Goal: Transaction & Acquisition: Purchase product/service

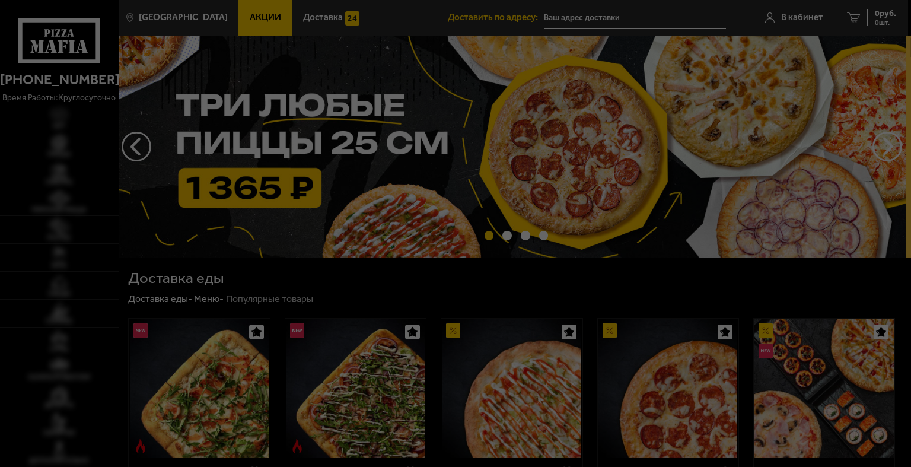
type input "[STREET_ADDRESS]"
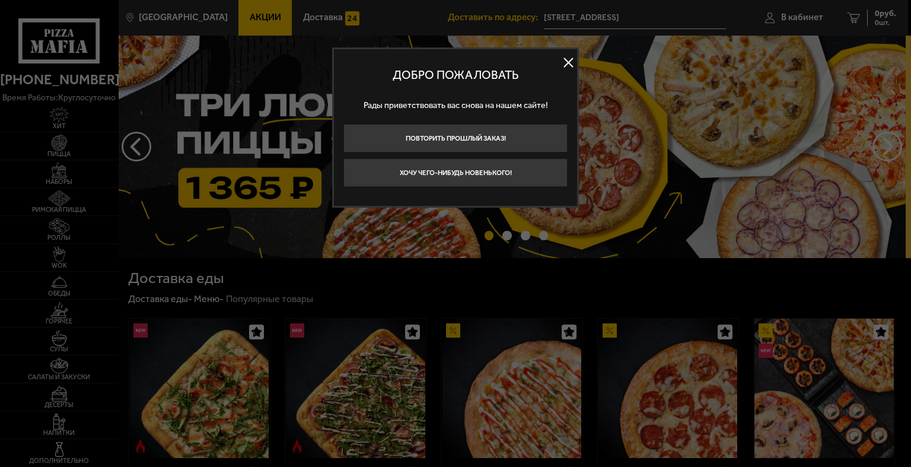
click at [705, 237] on div at bounding box center [455, 233] width 911 height 467
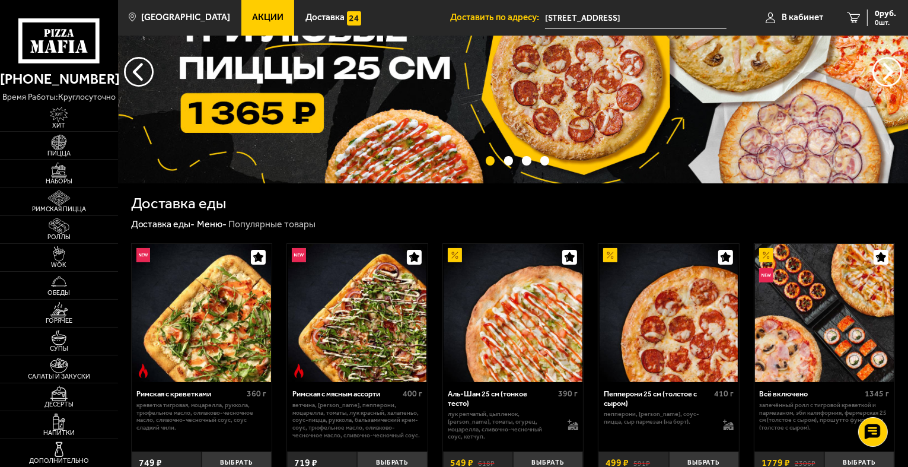
scroll to position [178, 0]
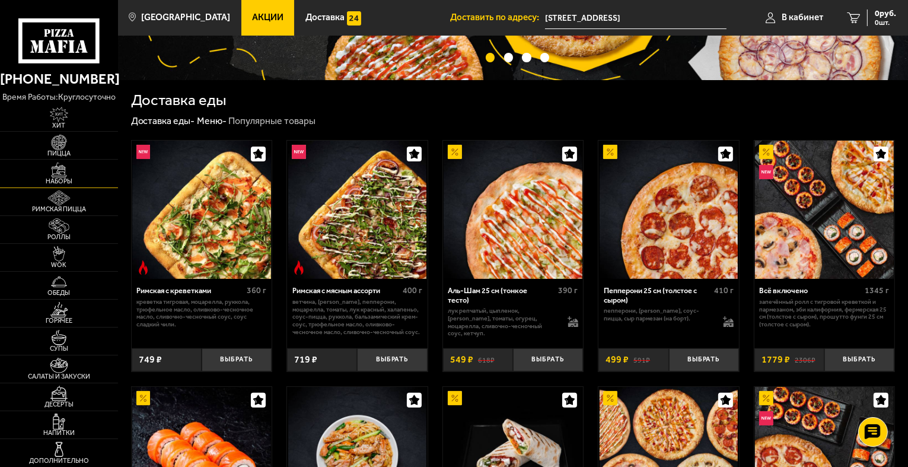
click at [69, 167] on img at bounding box center [59, 170] width 36 height 15
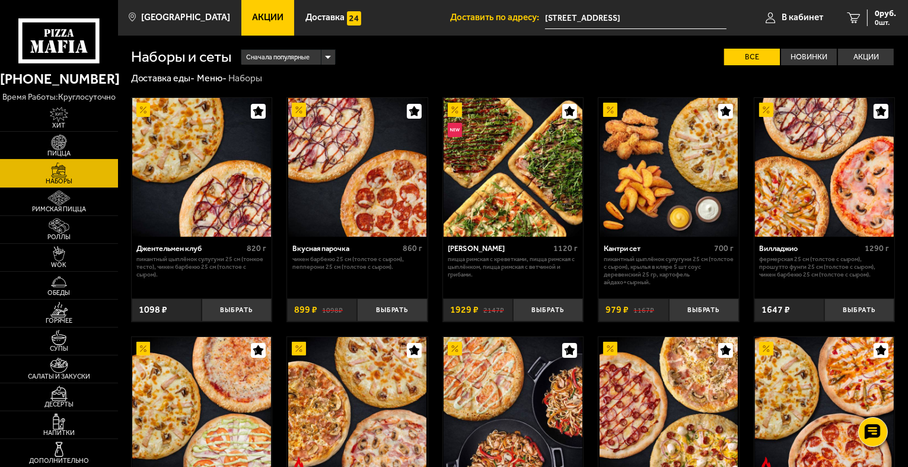
click at [53, 147] on img at bounding box center [59, 142] width 36 height 15
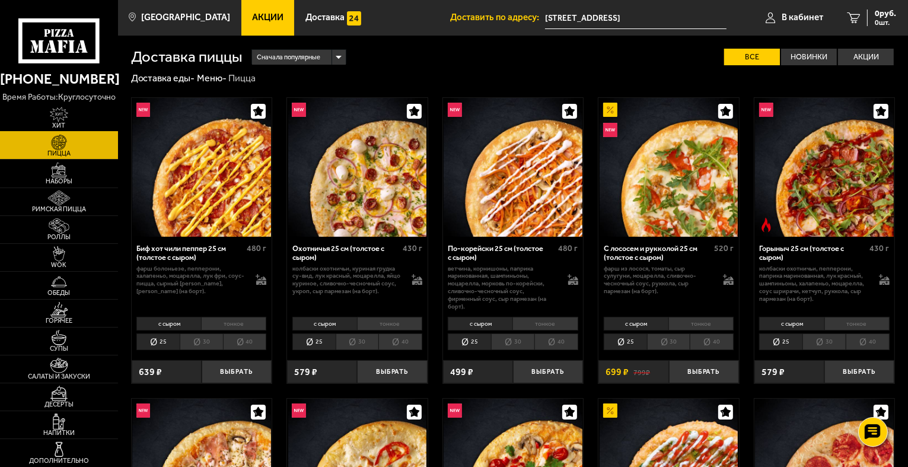
click at [47, 119] on img at bounding box center [59, 114] width 36 height 15
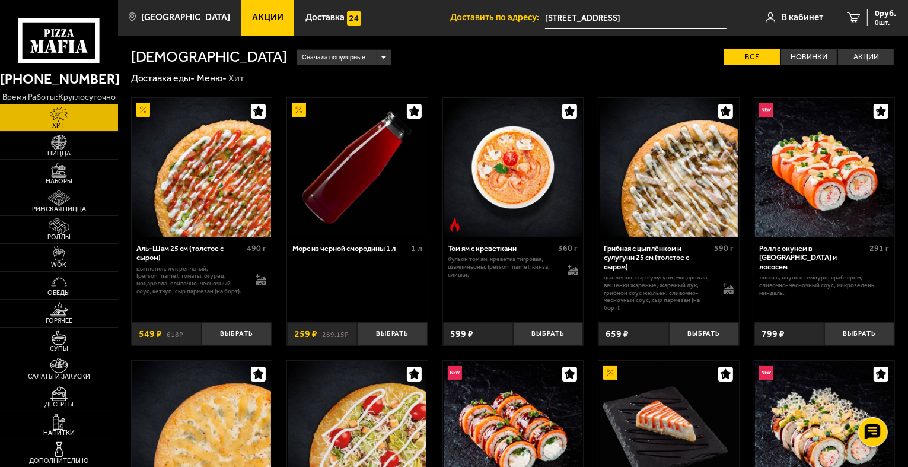
drag, startPoint x: 228, startPoint y: 17, endPoint x: 235, endPoint y: 17, distance: 7.1
click at [241, 17] on link "Акции" at bounding box center [267, 18] width 53 height 36
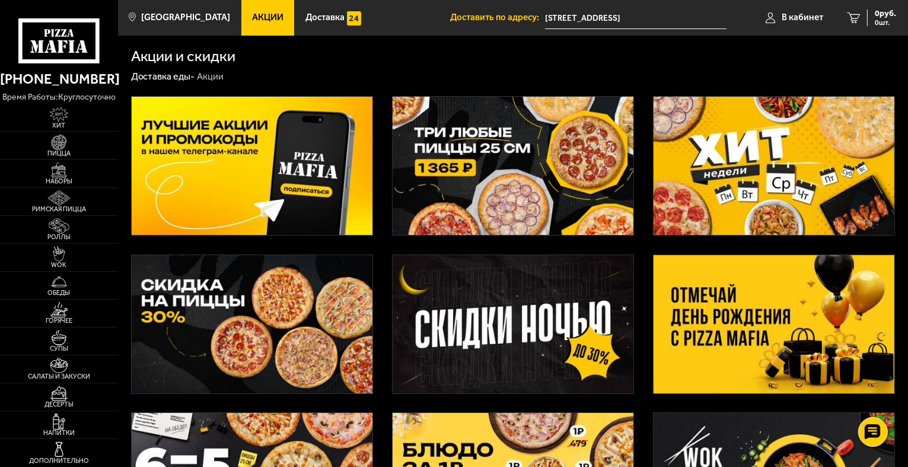
click at [565, 180] on img at bounding box center [513, 166] width 241 height 138
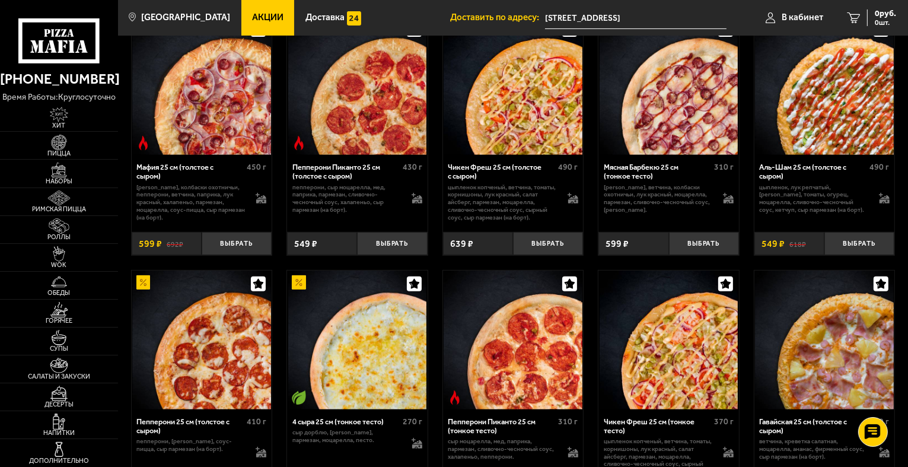
scroll to position [593, 0]
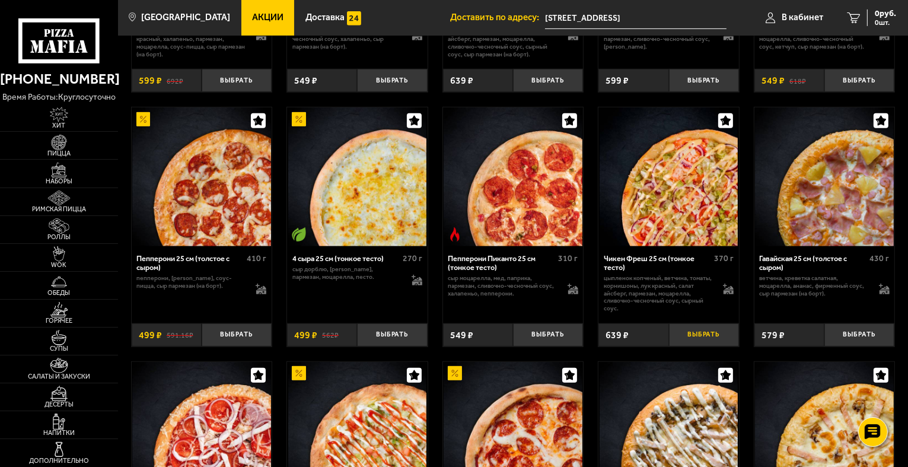
click at [709, 342] on button "Выбрать" at bounding box center [704, 334] width 70 height 23
click at [685, 336] on button "−" at bounding box center [680, 334] width 23 height 23
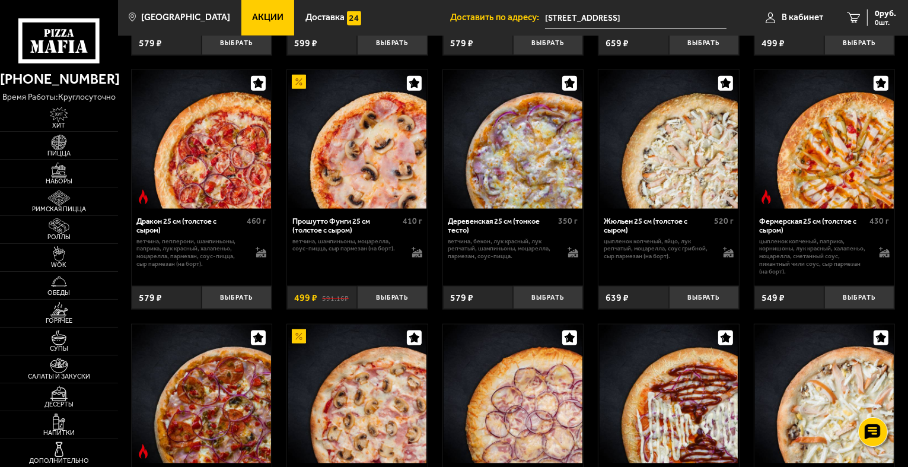
scroll to position [1424, 0]
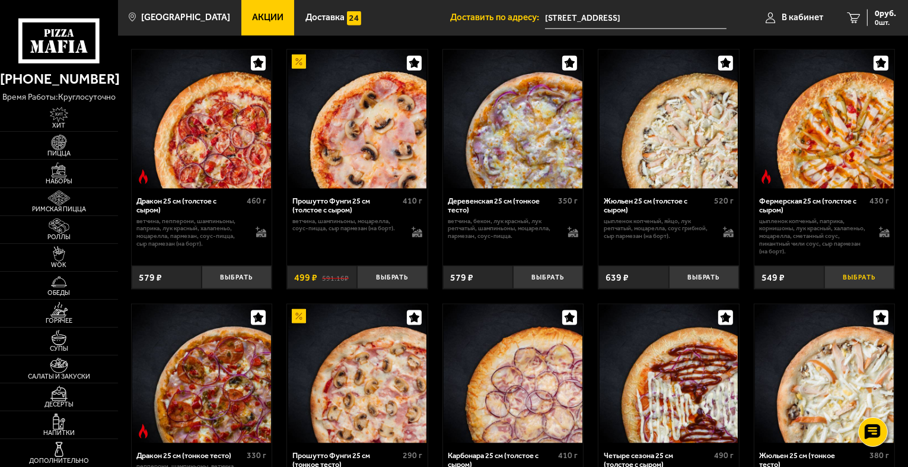
click at [851, 284] on button "Выбрать" at bounding box center [860, 277] width 70 height 23
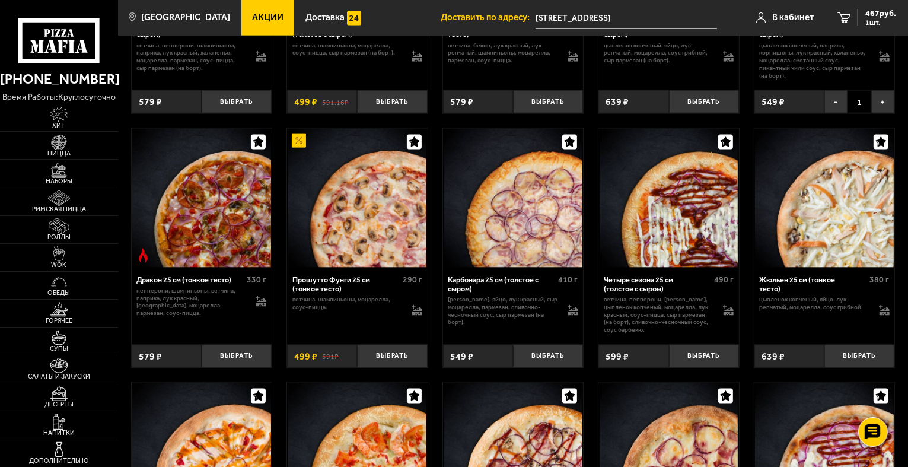
scroll to position [1602, 0]
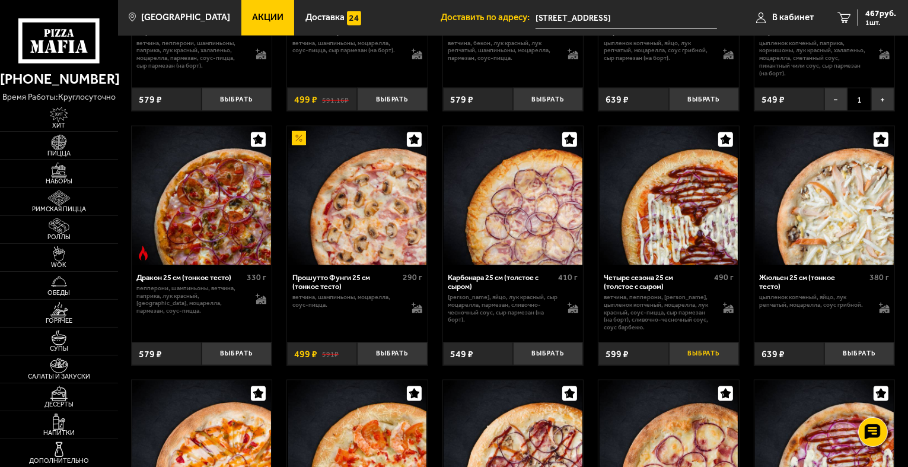
click at [699, 361] on button "Выбрать" at bounding box center [704, 353] width 70 height 23
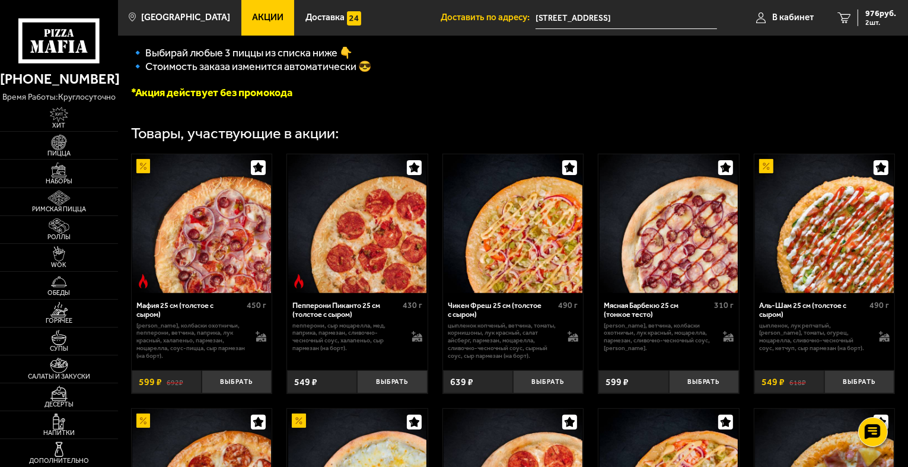
scroll to position [275, 0]
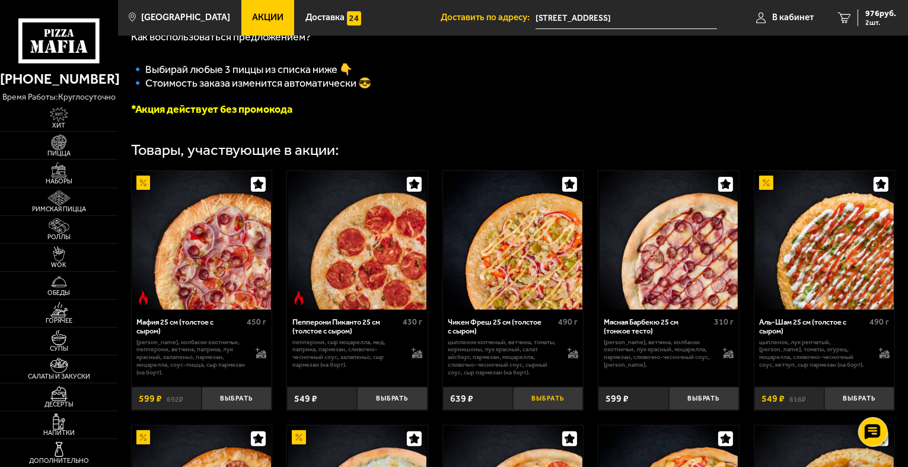
click at [542, 406] on button "Выбрать" at bounding box center [548, 398] width 70 height 23
click at [886, 14] on span "1365 руб." at bounding box center [879, 13] width 36 height 8
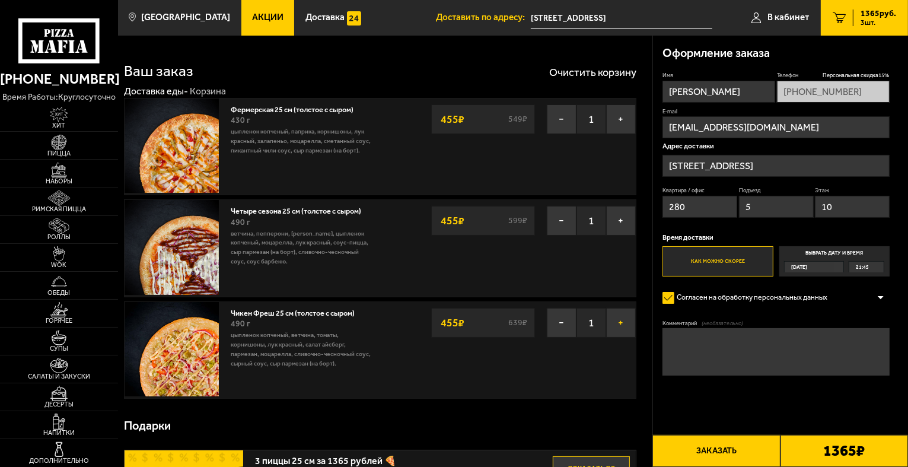
click at [626, 314] on button "+" at bounding box center [621, 323] width 30 height 30
click at [564, 322] on button "−" at bounding box center [562, 323] width 30 height 30
click at [628, 119] on button "+" at bounding box center [621, 119] width 30 height 30
click at [624, 71] on button "Очистить корзину" at bounding box center [592, 72] width 87 height 11
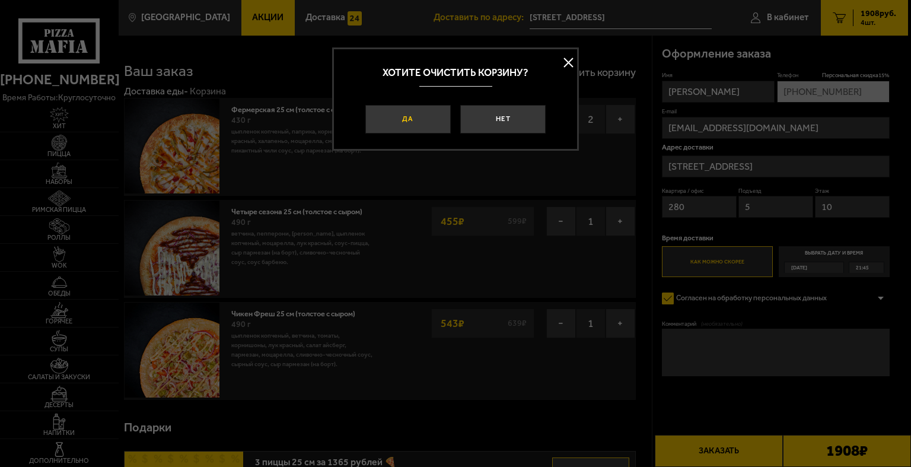
click at [409, 120] on button "Да" at bounding box center [407, 119] width 85 height 28
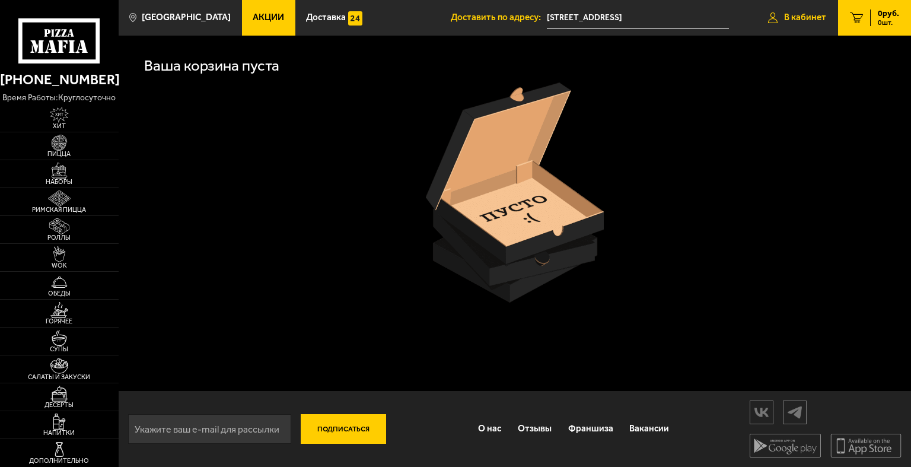
click at [790, 25] on link "В кабинет" at bounding box center [797, 18] width 82 height 36
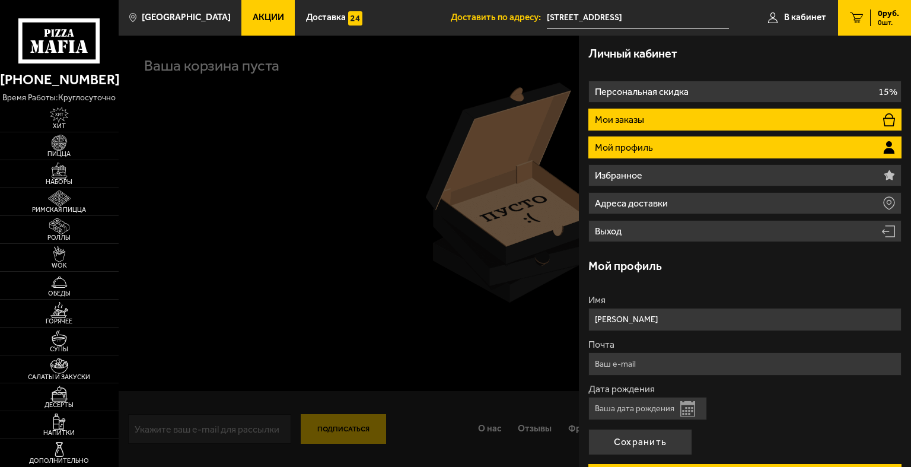
click at [643, 119] on p "Мои заказы" at bounding box center [621, 119] width 52 height 9
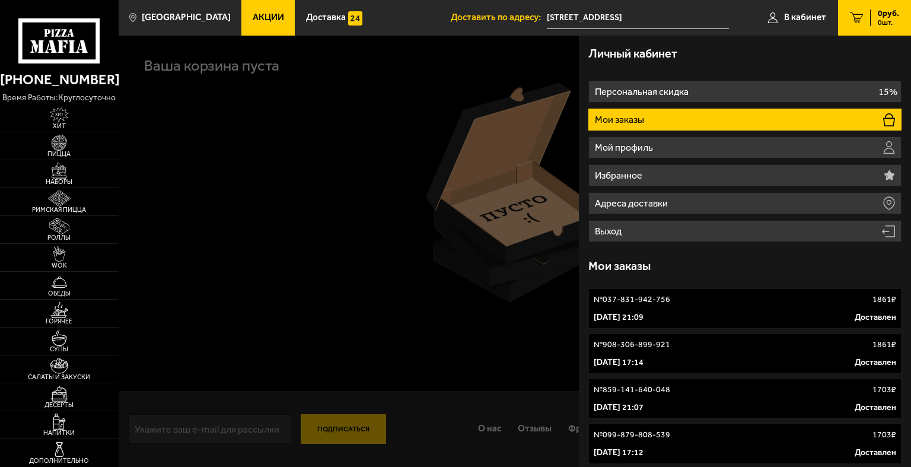
click at [747, 297] on div "№ 037-831-942-756 1861 ₽" at bounding box center [745, 300] width 303 height 12
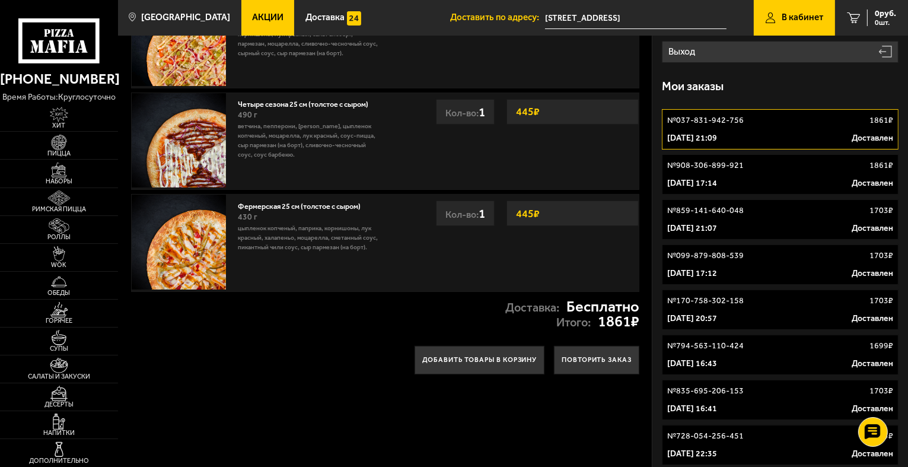
scroll to position [297, 0]
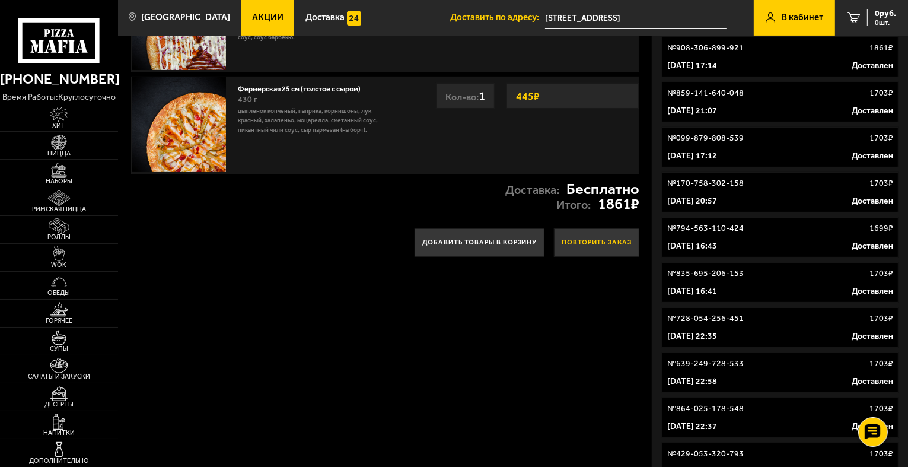
click at [606, 236] on button "Повторить заказ" at bounding box center [596, 242] width 85 height 28
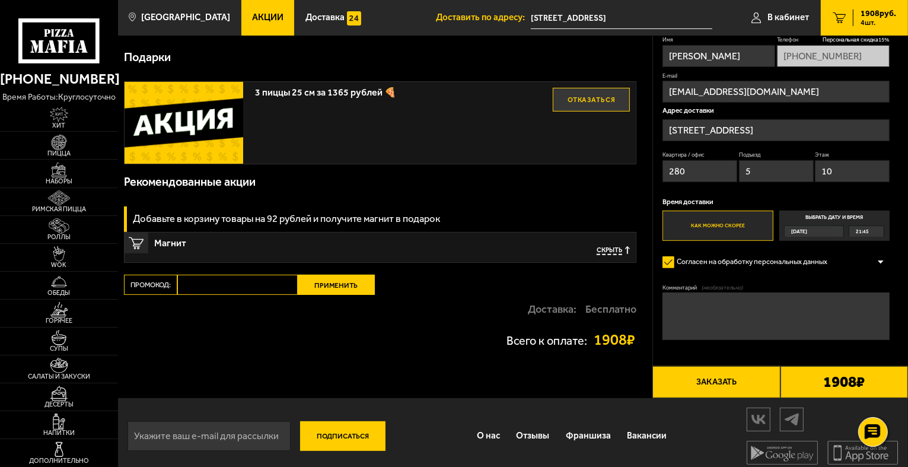
scroll to position [374, 0]
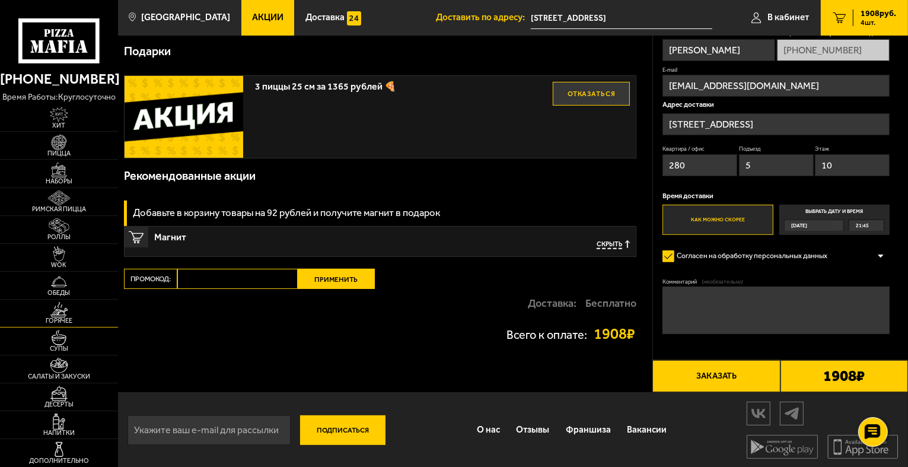
click at [69, 323] on span "Горячее" at bounding box center [59, 320] width 118 height 7
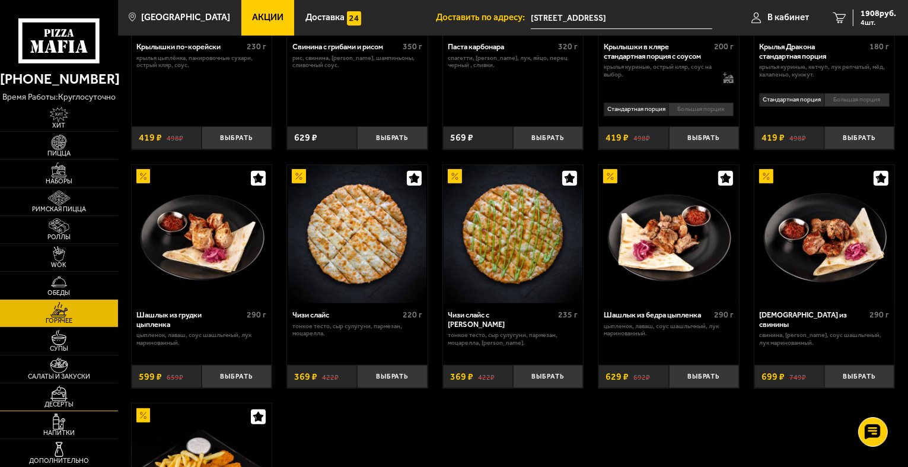
scroll to position [653, 0]
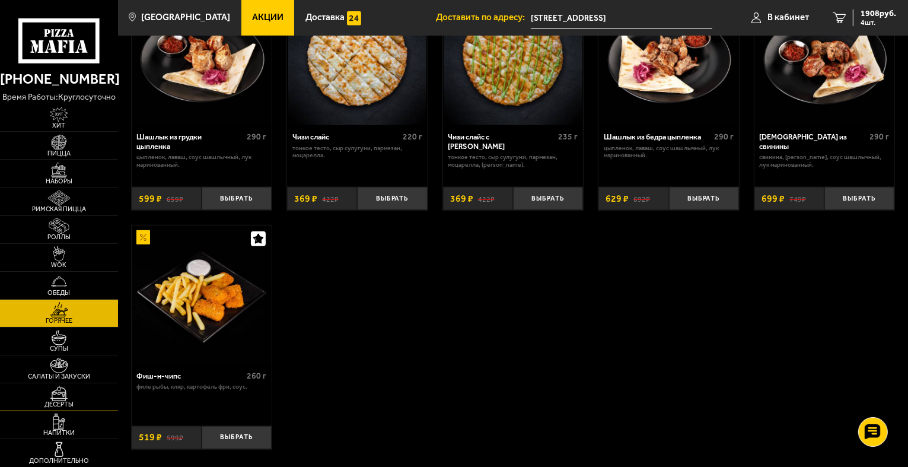
click at [71, 403] on span "Десерты" at bounding box center [59, 404] width 118 height 7
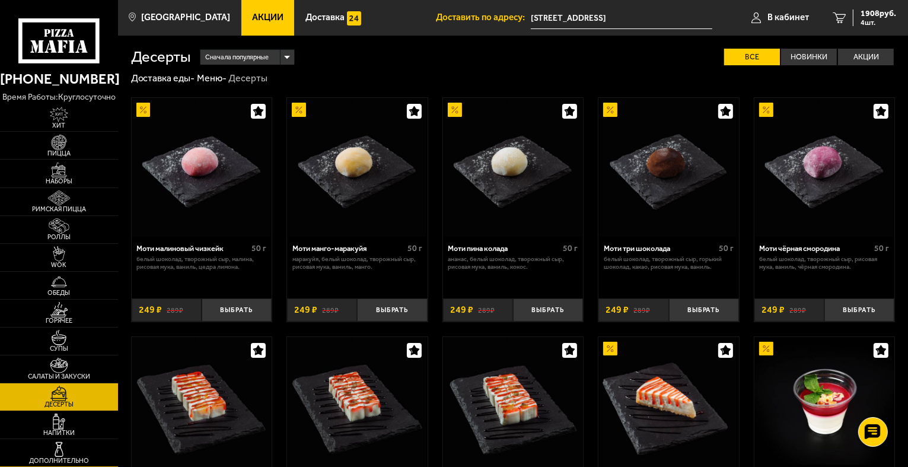
click at [62, 440] on link "Дополнительно" at bounding box center [59, 452] width 118 height 27
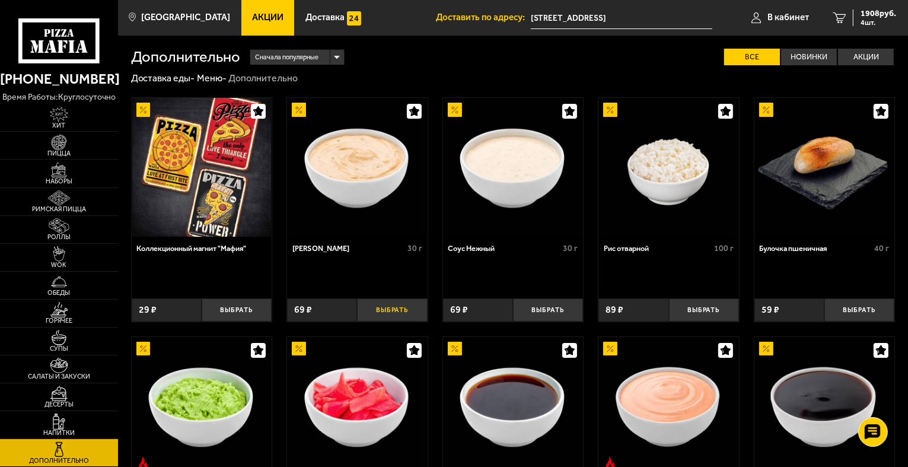
click at [402, 315] on button "Выбрать" at bounding box center [392, 309] width 70 height 23
click at [402, 315] on span "1" at bounding box center [392, 309] width 23 height 23
click at [422, 301] on button "+" at bounding box center [415, 309] width 23 height 23
click at [871, 20] on span "6 шт." at bounding box center [879, 22] width 36 height 7
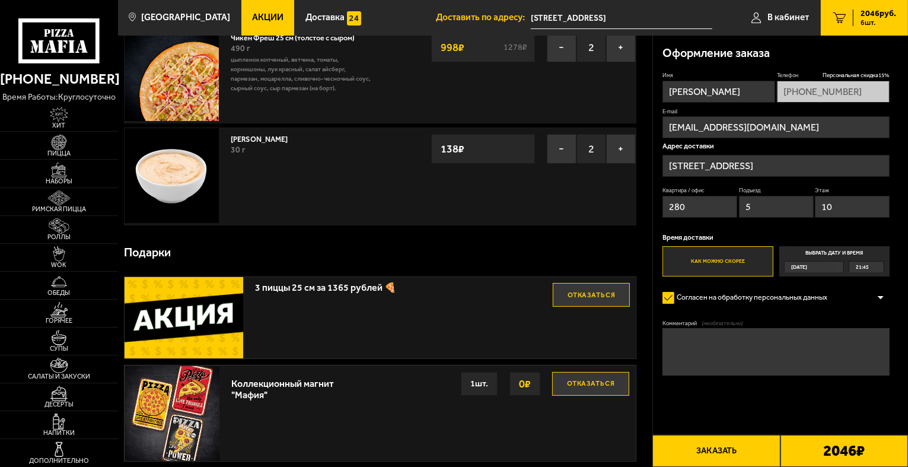
scroll to position [64, 0]
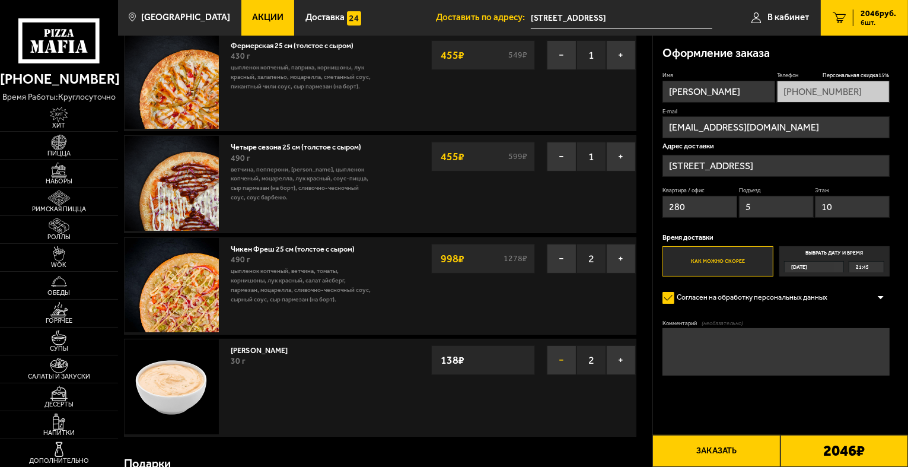
click at [565, 364] on button "−" at bounding box center [562, 360] width 30 height 30
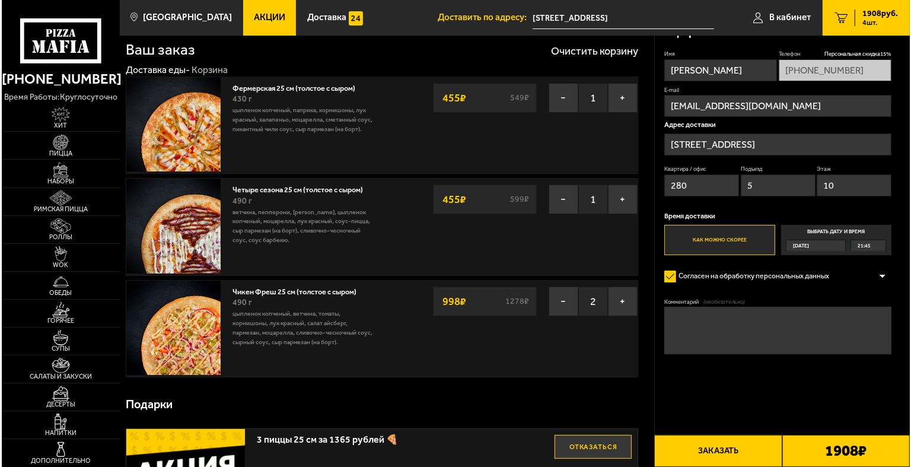
scroll to position [0, 0]
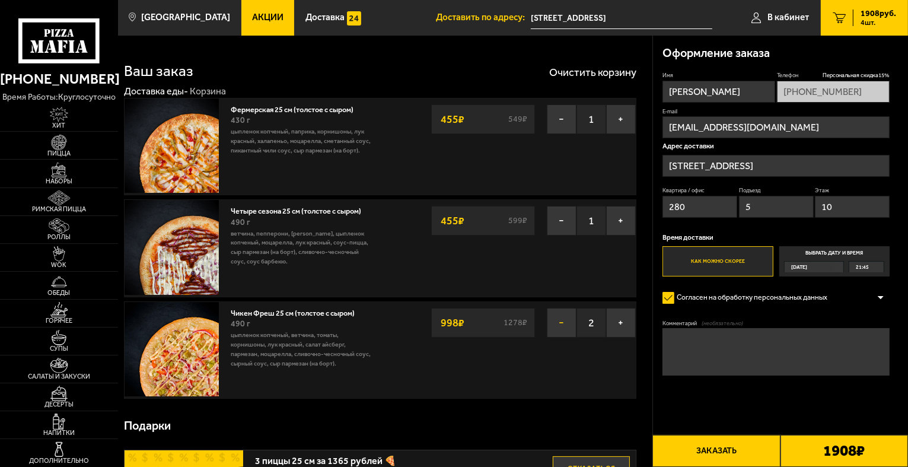
click at [562, 322] on button "−" at bounding box center [562, 323] width 30 height 30
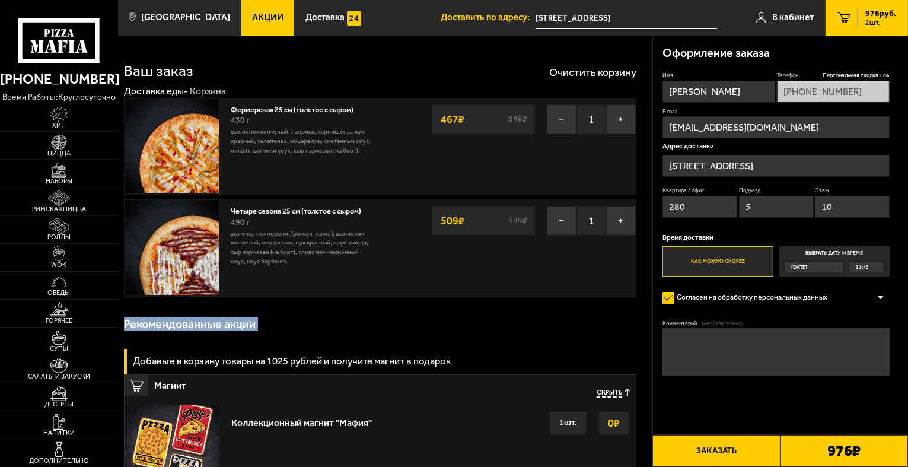
click at [562, 322] on div "Ваш заказ Очистить корзину Доставка еды - Корзина Фермерская 25 см (толстое с с…" at bounding box center [385, 336] width 534 height 600
click at [561, 216] on button "−" at bounding box center [562, 221] width 30 height 30
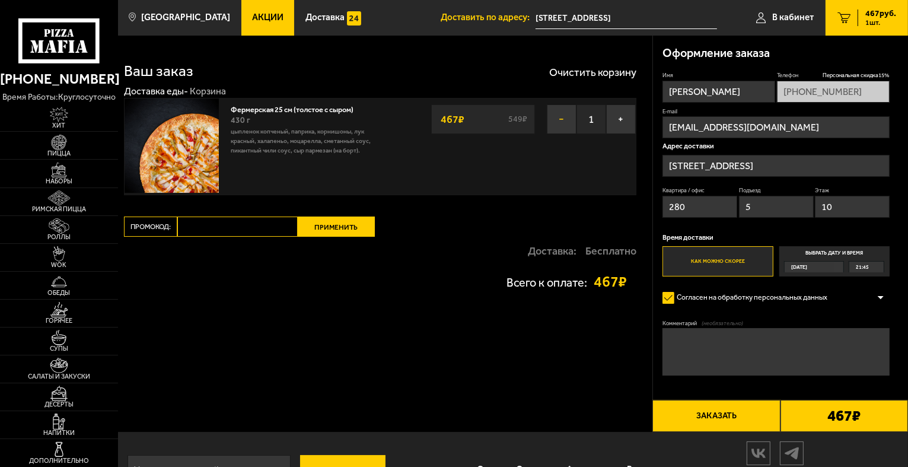
click at [562, 119] on button "−" at bounding box center [562, 119] width 30 height 30
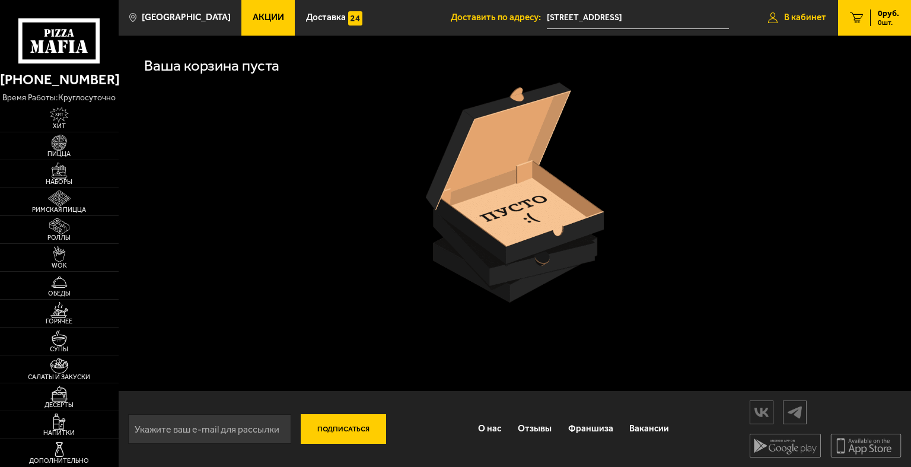
click at [804, 19] on span "В кабинет" at bounding box center [805, 17] width 42 height 9
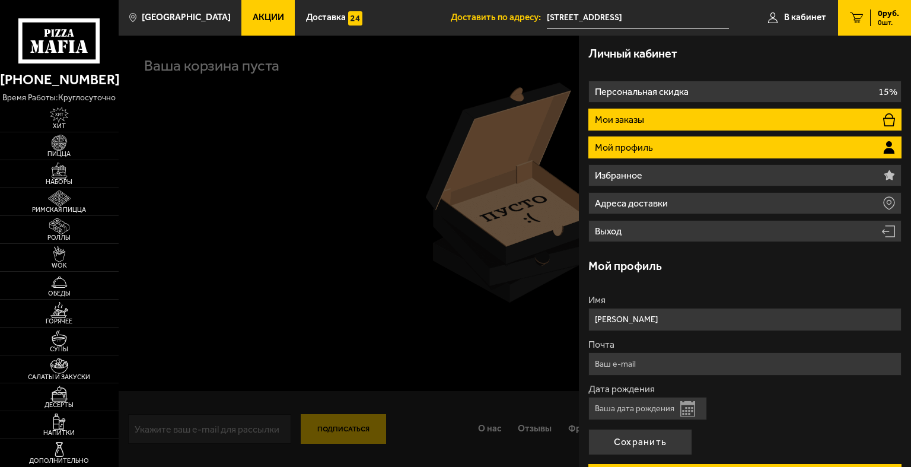
click at [650, 114] on li "Мои заказы" at bounding box center [744, 120] width 313 height 22
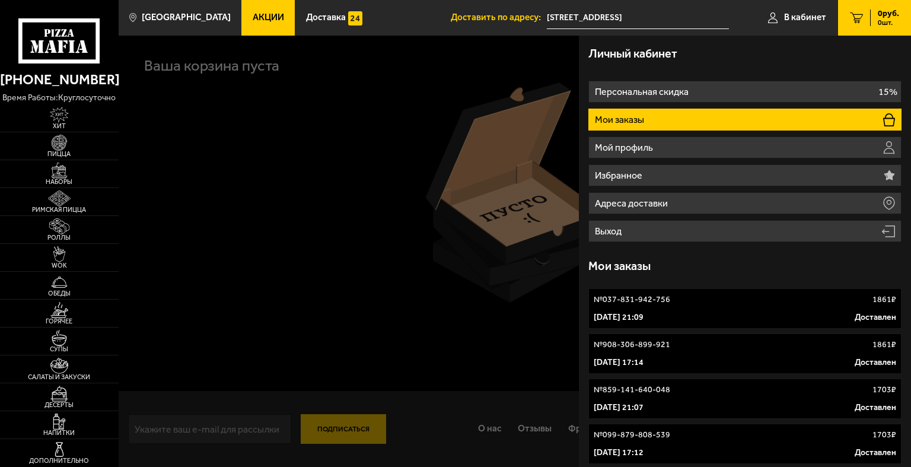
click at [242, 103] on div at bounding box center [574, 269] width 911 height 467
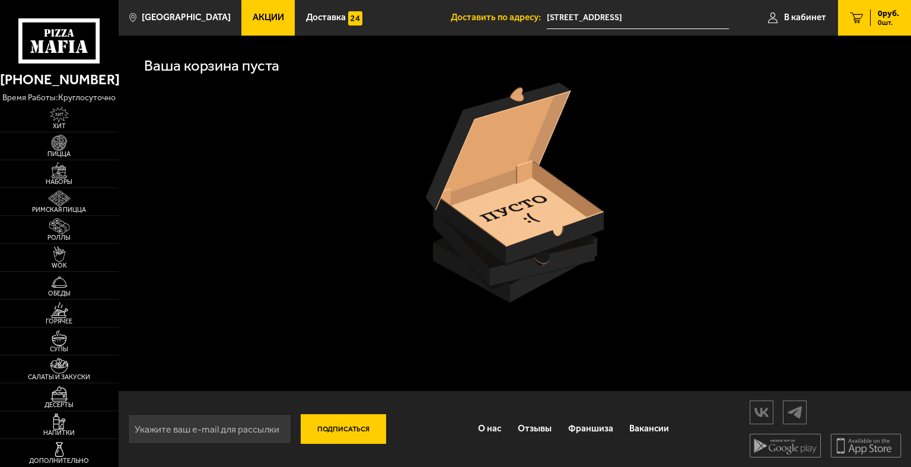
click at [269, 23] on link "Акции" at bounding box center [267, 18] width 53 height 36
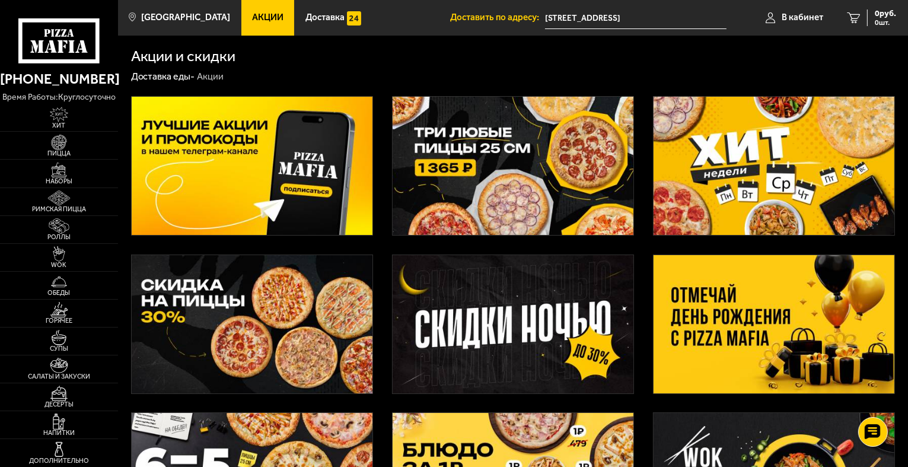
click at [487, 161] on img at bounding box center [513, 166] width 241 height 138
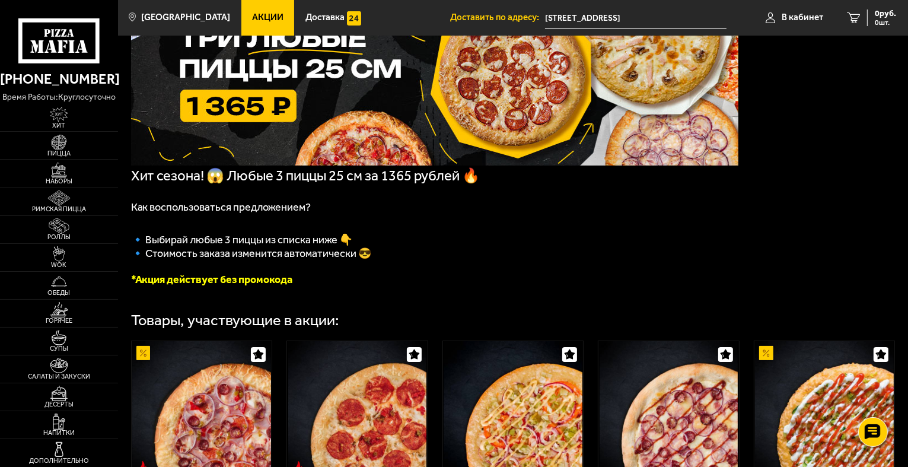
scroll to position [297, 0]
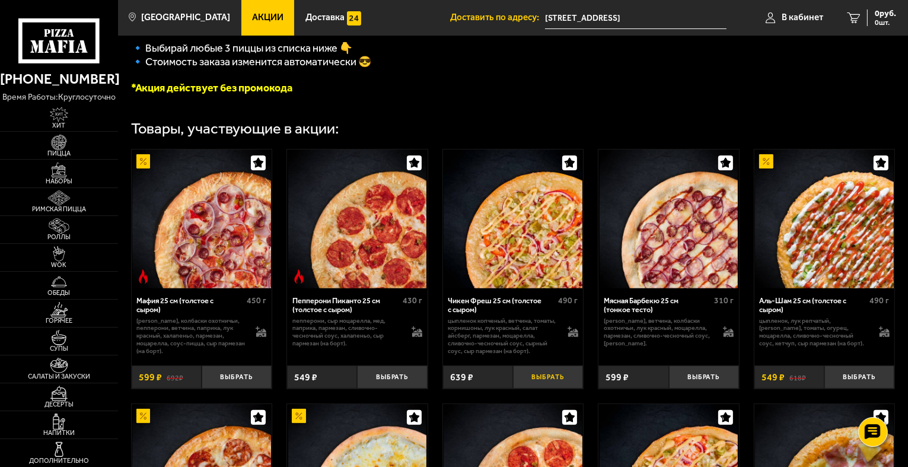
click at [555, 386] on button "Выбрать" at bounding box center [548, 376] width 70 height 23
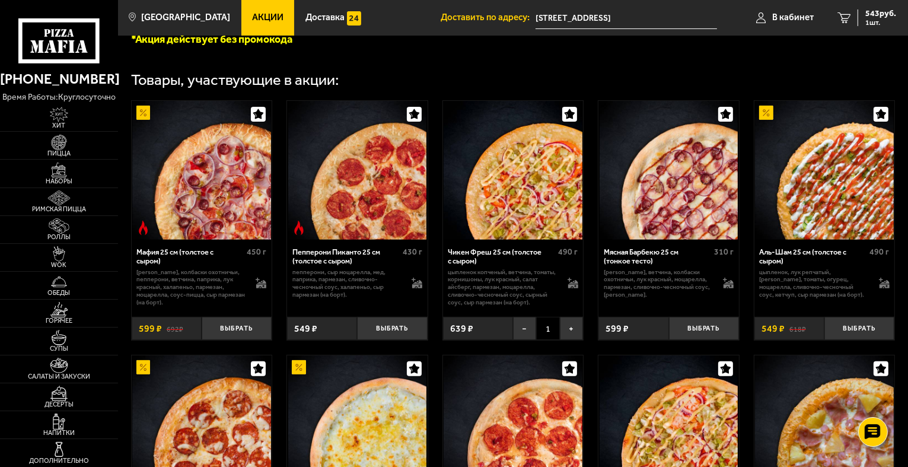
scroll to position [415, 0]
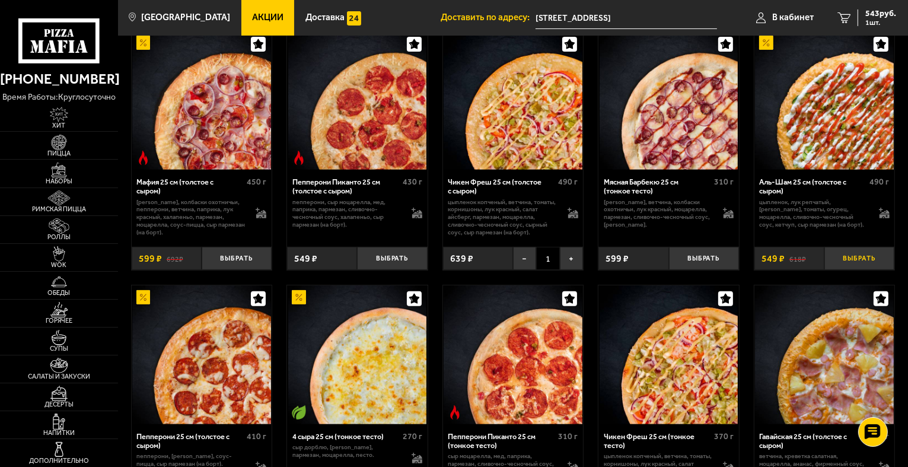
click at [858, 268] on button "Выбрать" at bounding box center [860, 258] width 70 height 23
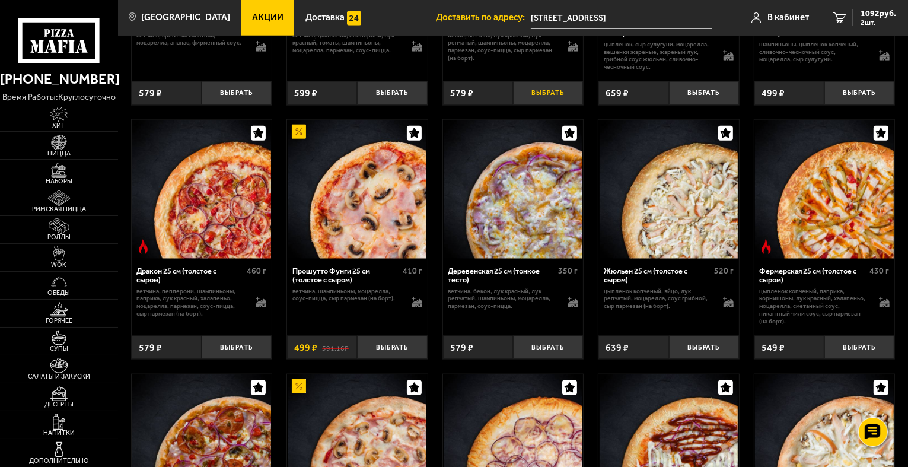
scroll to position [1364, 0]
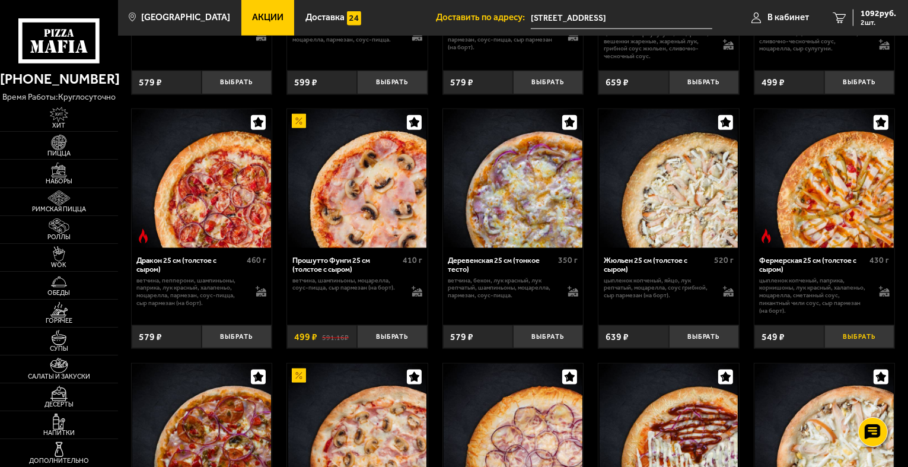
click at [841, 343] on button "Выбрать" at bounding box center [860, 336] width 70 height 23
click at [874, 22] on span "3 шт." at bounding box center [879, 22] width 36 height 7
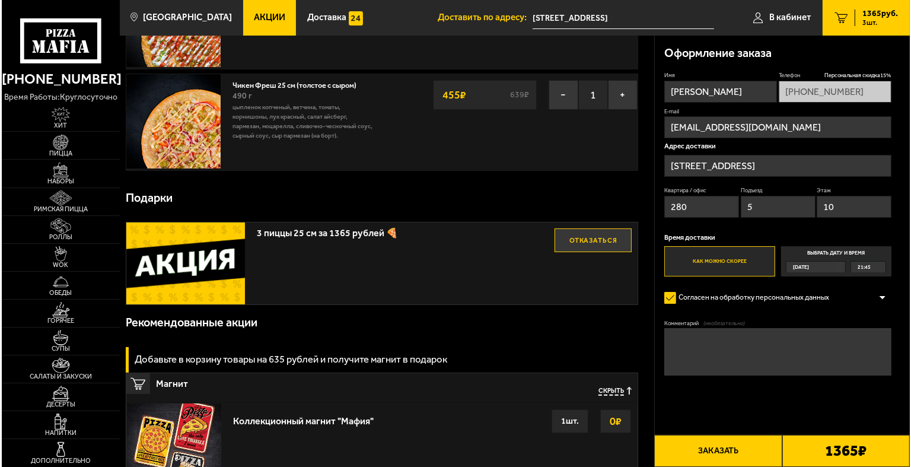
scroll to position [237, 0]
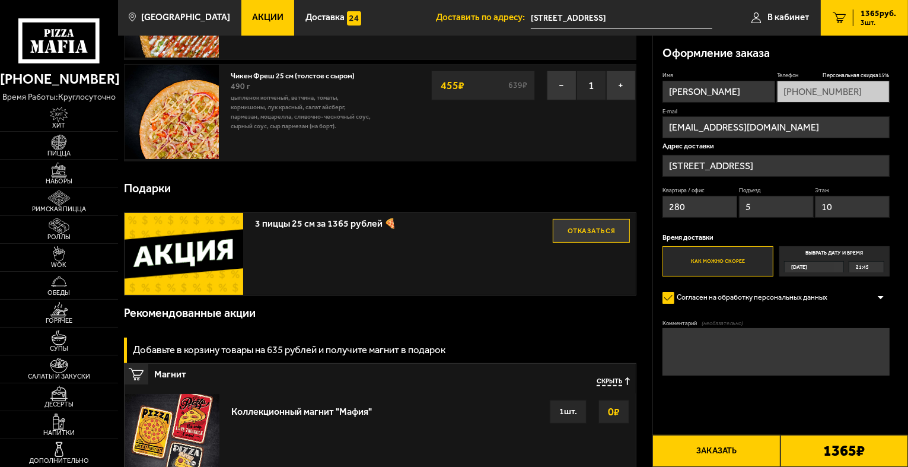
click at [709, 451] on button "Заказать" at bounding box center [717, 451] width 128 height 32
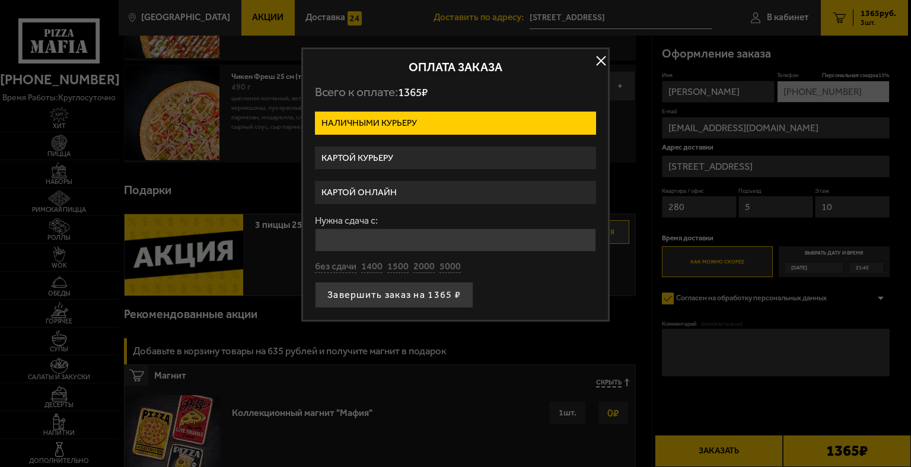
click at [399, 161] on label "Картой курьеру" at bounding box center [455, 158] width 281 height 23
click at [0, 0] on input "Картой курьеру" at bounding box center [0, 0] width 0 height 0
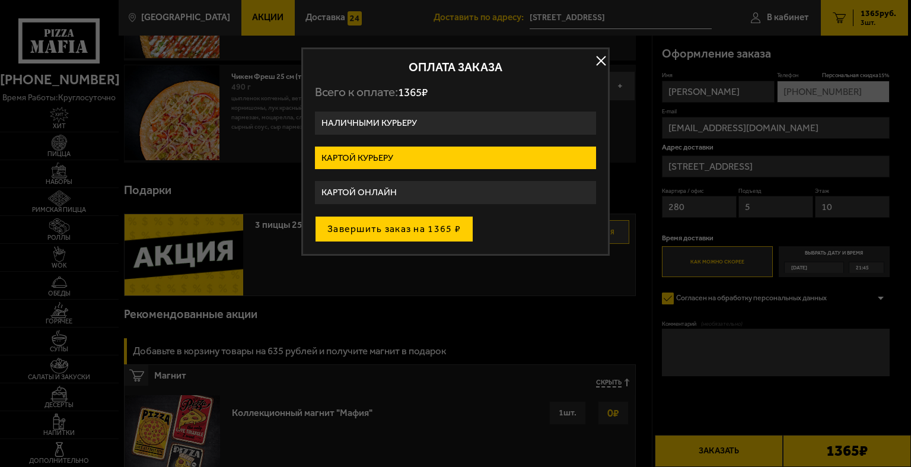
click at [380, 226] on button "Завершить заказ на 1365 ₽" at bounding box center [394, 229] width 158 height 26
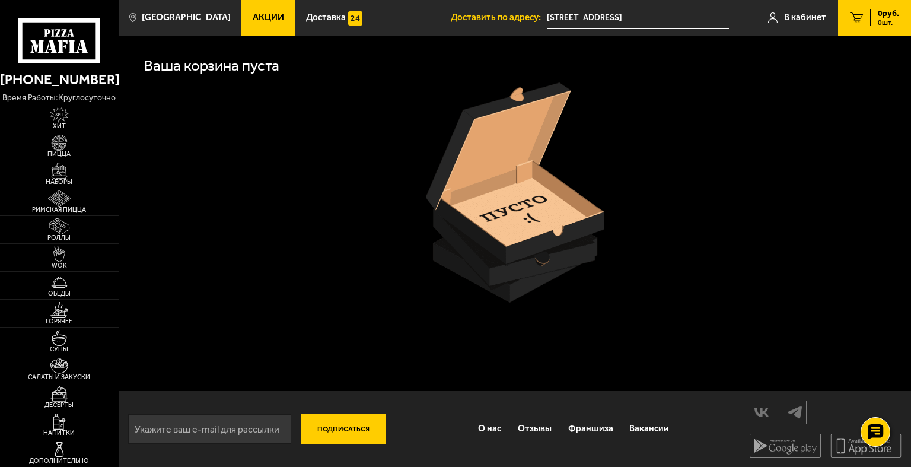
click at [253, 21] on span "Акции" at bounding box center [268, 17] width 31 height 9
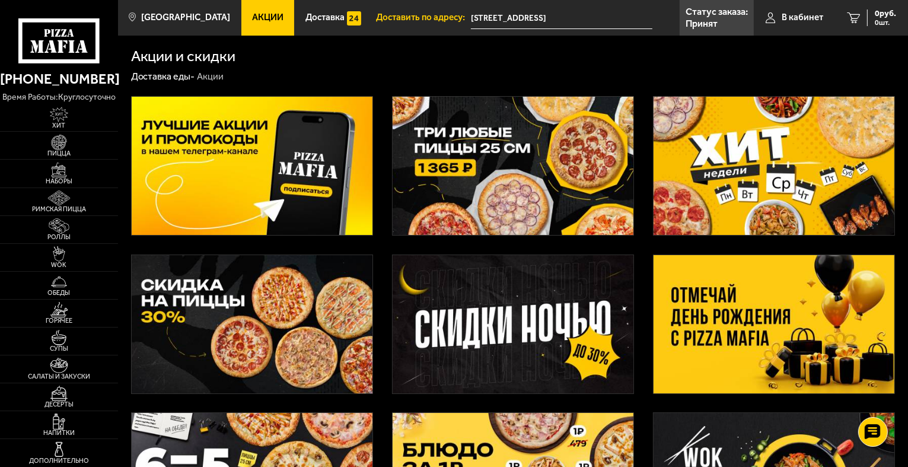
click at [479, 151] on img at bounding box center [513, 166] width 241 height 138
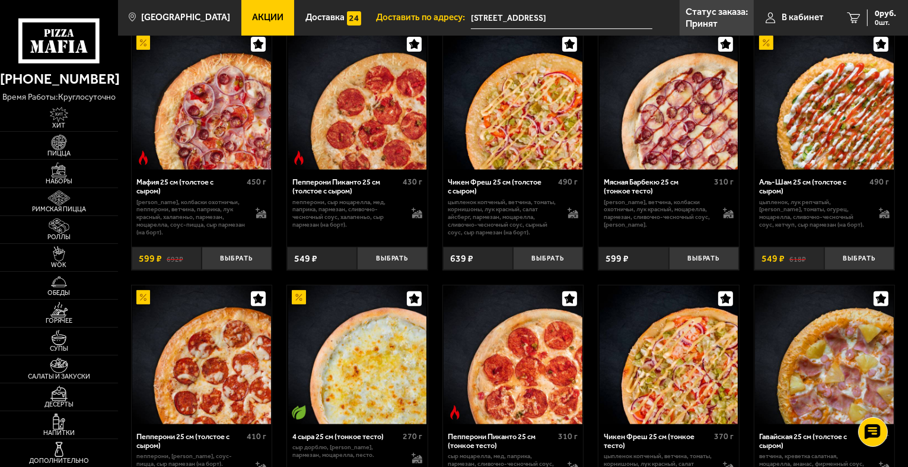
scroll to position [534, 0]
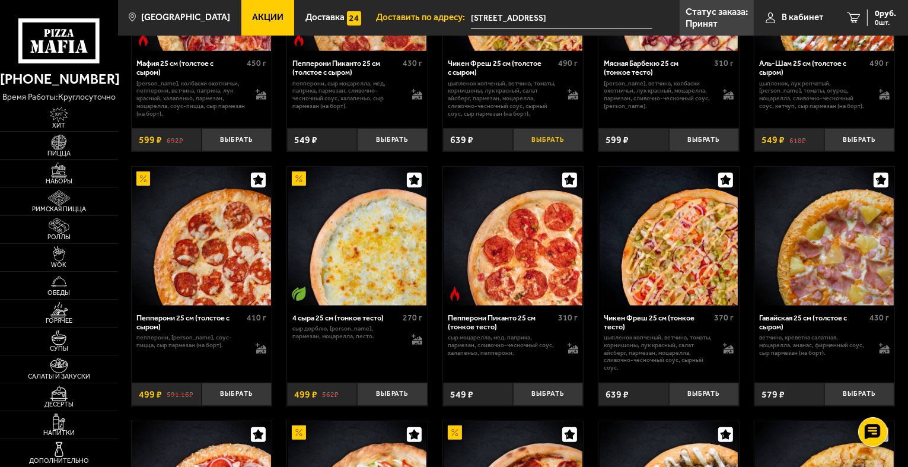
click at [553, 144] on button "Выбрать" at bounding box center [548, 139] width 70 height 23
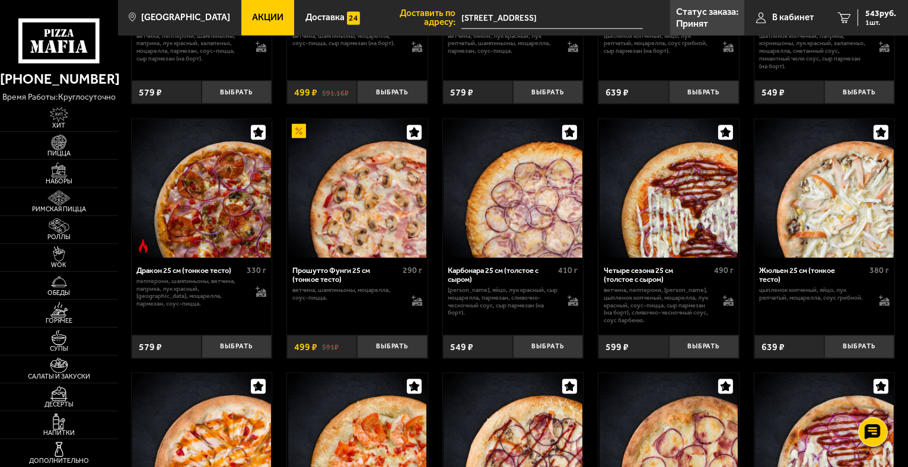
scroll to position [1602, 0]
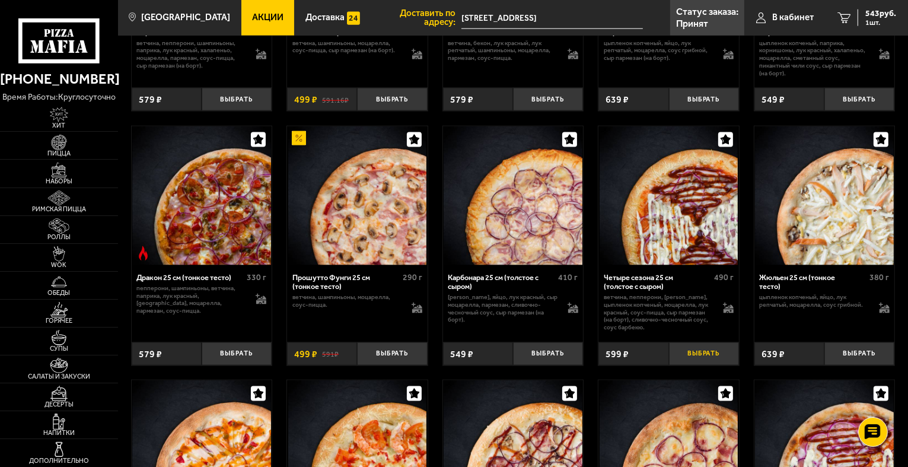
click at [707, 351] on button "Выбрать" at bounding box center [704, 353] width 70 height 23
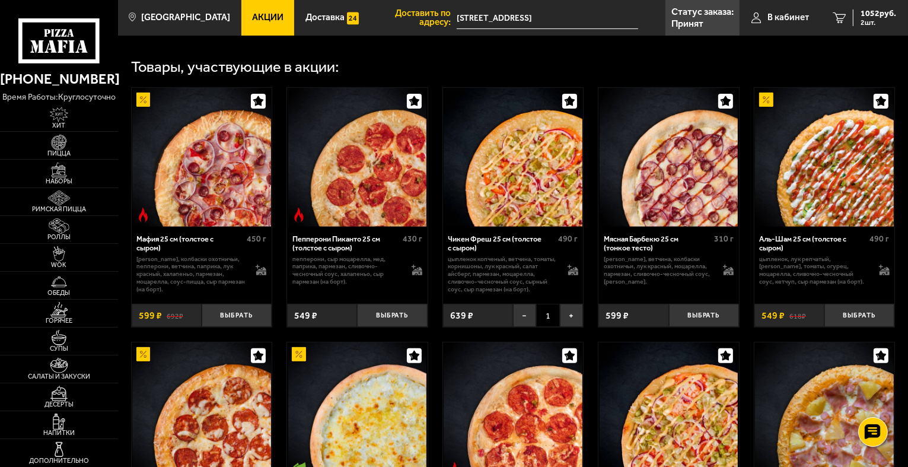
scroll to position [356, 0]
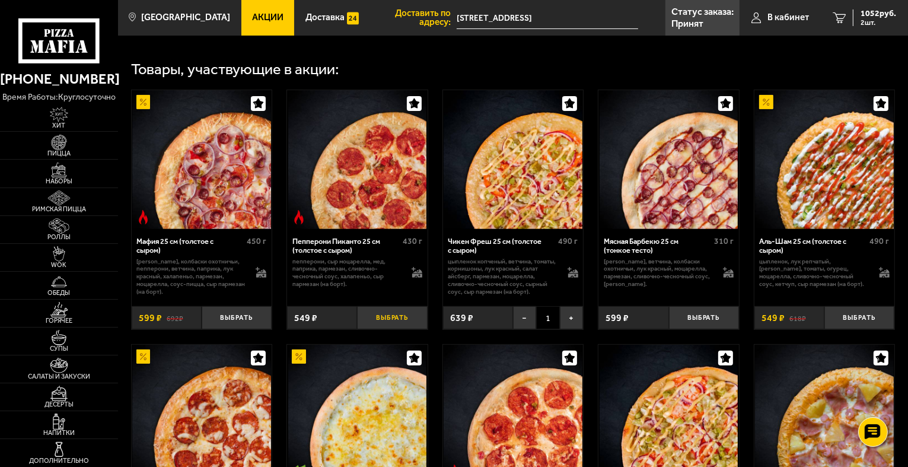
click at [394, 329] on button "Выбрать" at bounding box center [392, 317] width 70 height 23
click at [892, 12] on span "1365 руб." at bounding box center [879, 13] width 36 height 8
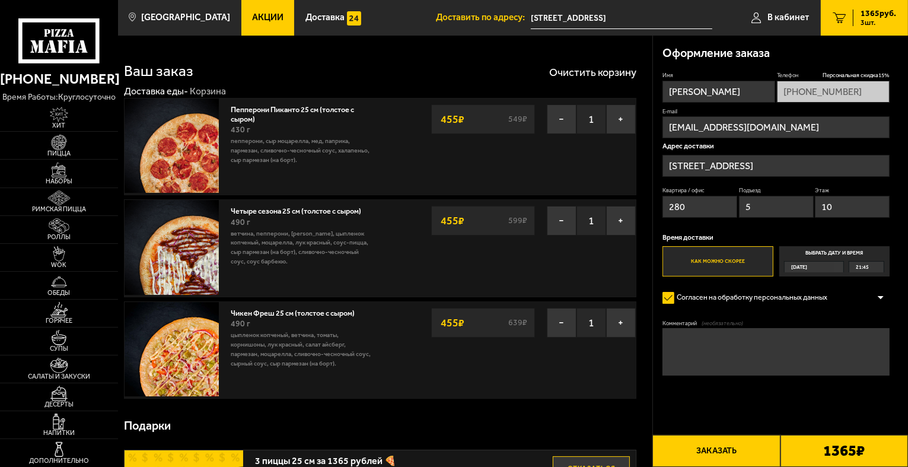
click at [694, 444] on button "Заказать" at bounding box center [717, 451] width 128 height 32
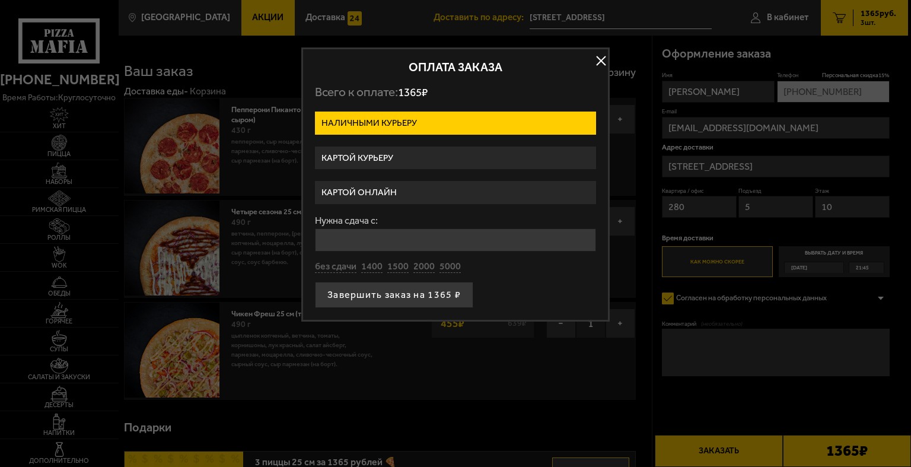
click at [444, 159] on label "Картой курьеру" at bounding box center [455, 158] width 281 height 23
click at [0, 0] on input "Картой курьеру" at bounding box center [0, 0] width 0 height 0
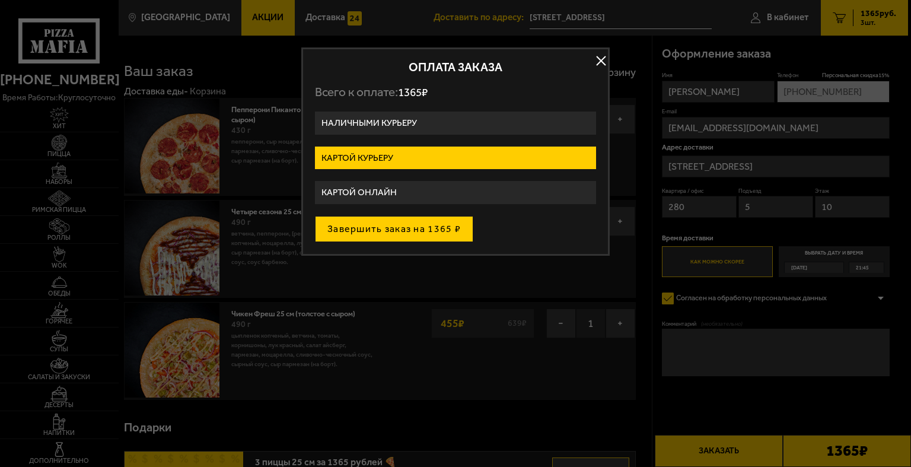
click at [427, 235] on button "Завершить заказ на 1365 ₽" at bounding box center [394, 229] width 158 height 26
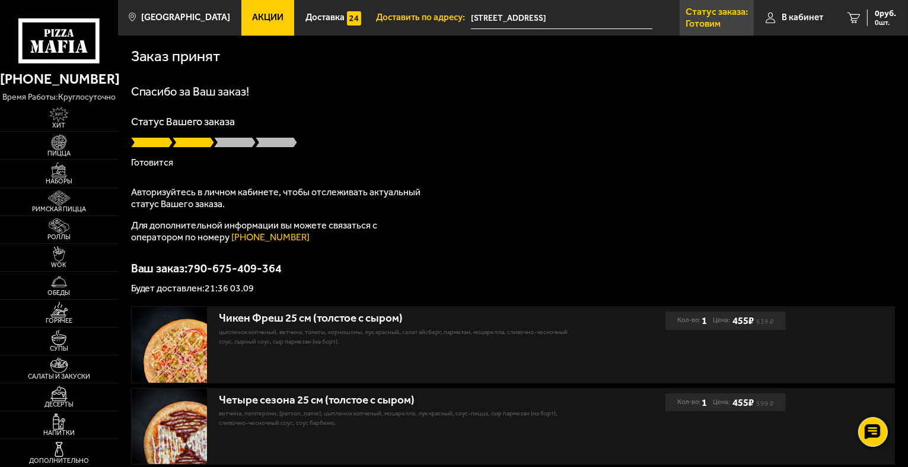
click at [700, 19] on p "Готовим" at bounding box center [703, 23] width 35 height 9
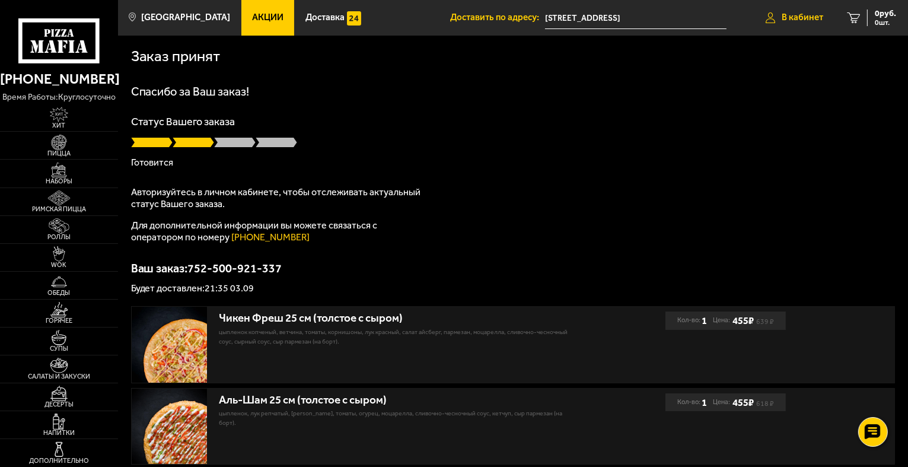
click at [800, 26] on link "В кабинет" at bounding box center [794, 18] width 81 height 36
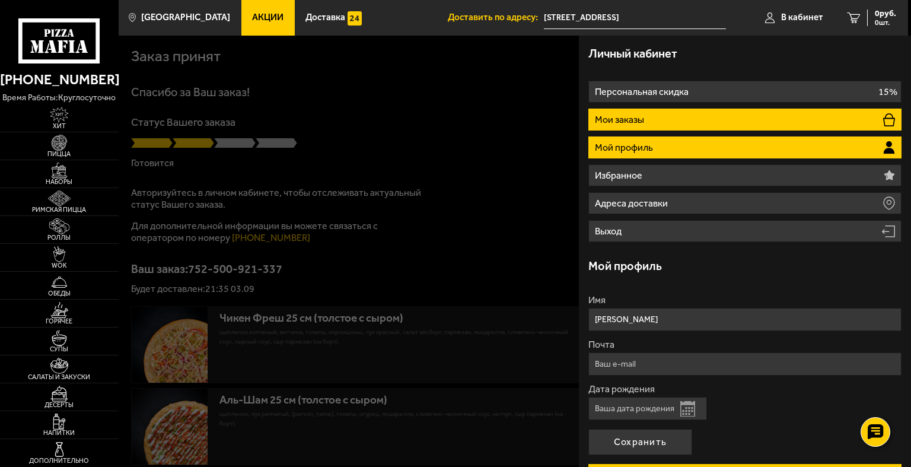
click at [669, 119] on li "Мои заказы" at bounding box center [744, 120] width 313 height 22
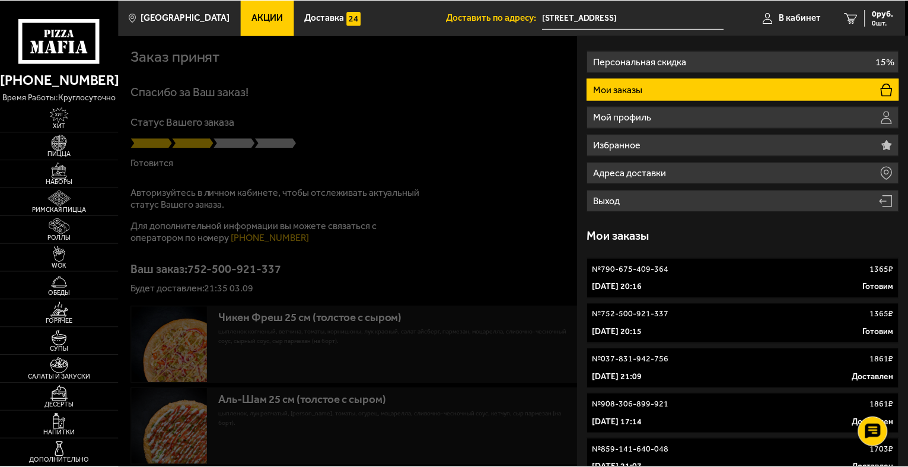
scroll to position [59, 0]
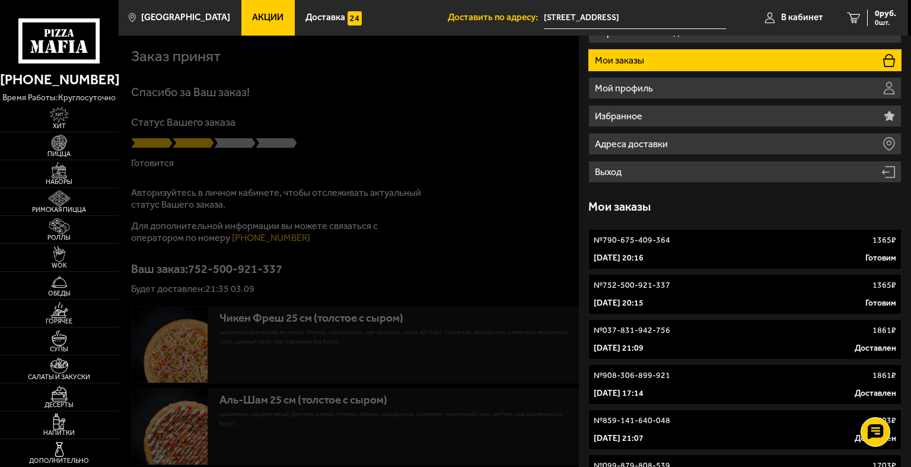
click at [753, 277] on link "№ 752-500-921-337 1365 ₽ 3 сентября 2025 г. 20:15 Готовим" at bounding box center [744, 294] width 313 height 40
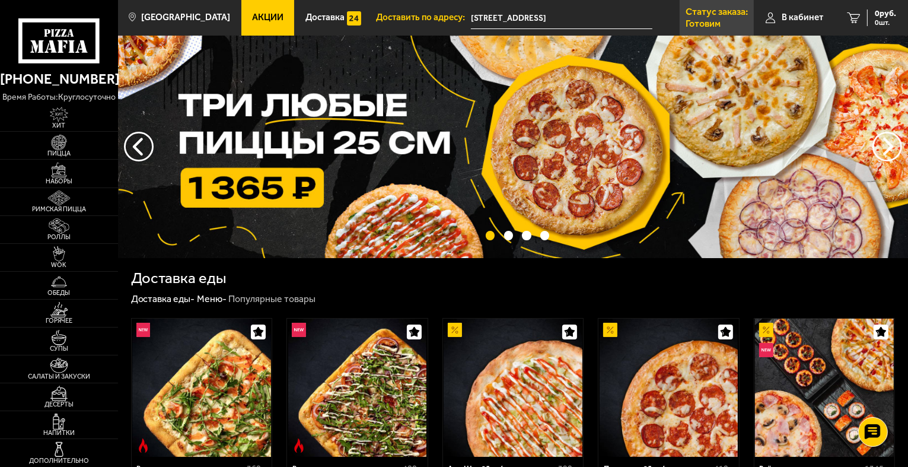
click at [704, 15] on p "Статус заказа:" at bounding box center [717, 11] width 62 height 9
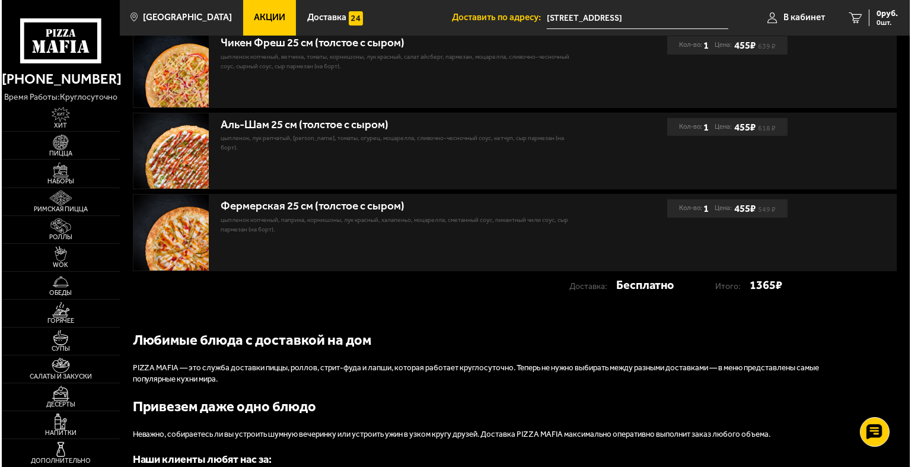
scroll to position [119, 0]
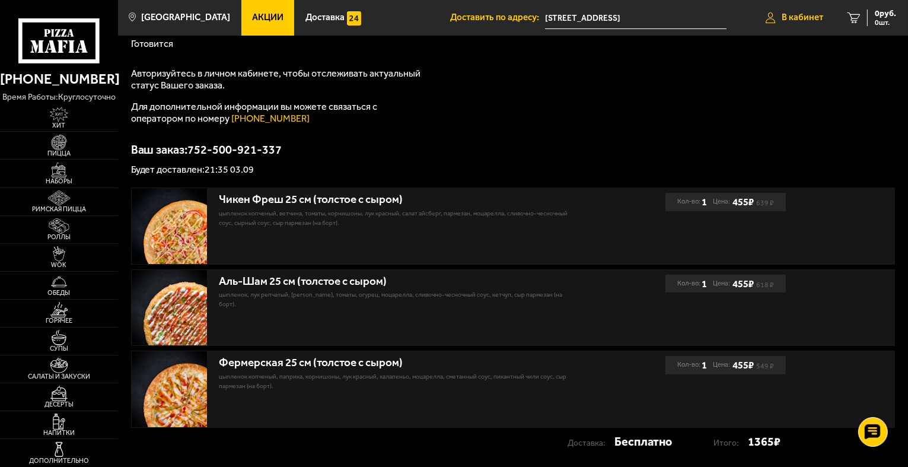
click at [798, 22] on span "В кабинет" at bounding box center [803, 17] width 42 height 9
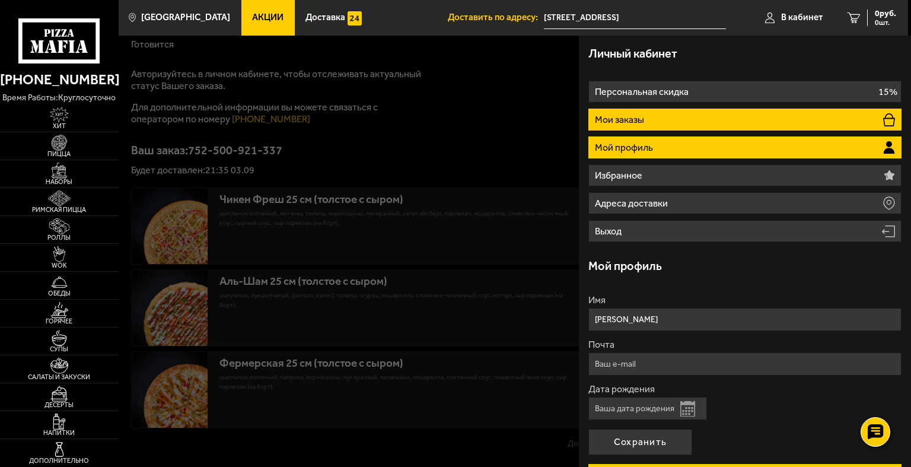
click at [648, 121] on li "Мои заказы" at bounding box center [744, 120] width 313 height 22
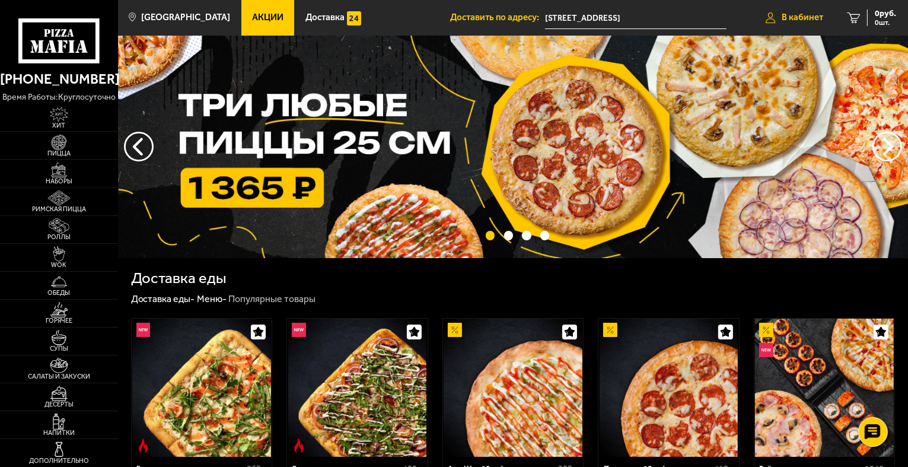
click at [791, 28] on link "В кабинет" at bounding box center [794, 18] width 81 height 36
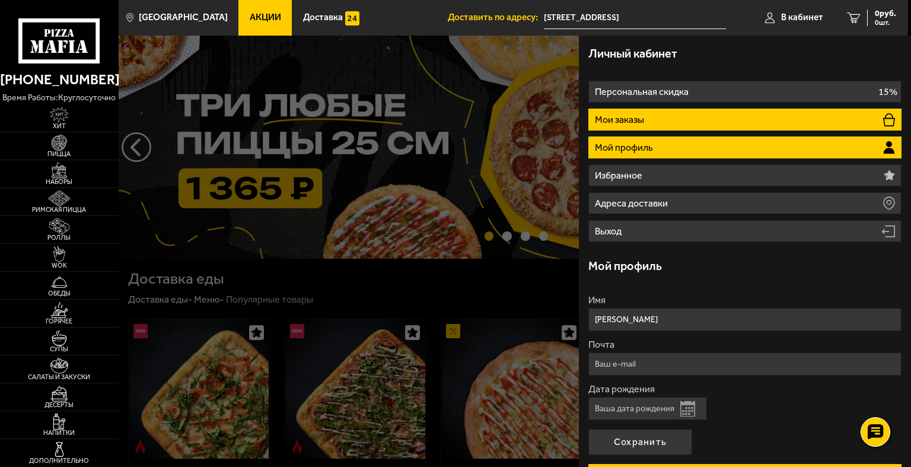
click at [657, 114] on li "Мои заказы" at bounding box center [744, 120] width 313 height 22
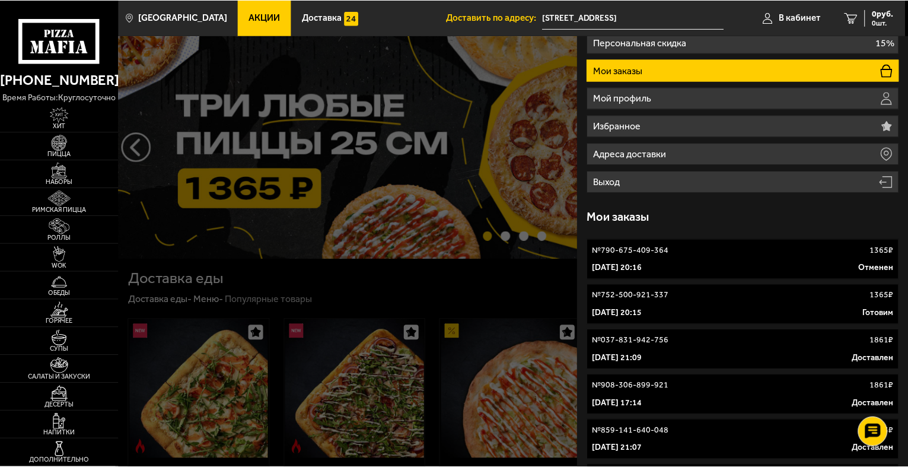
scroll to position [119, 0]
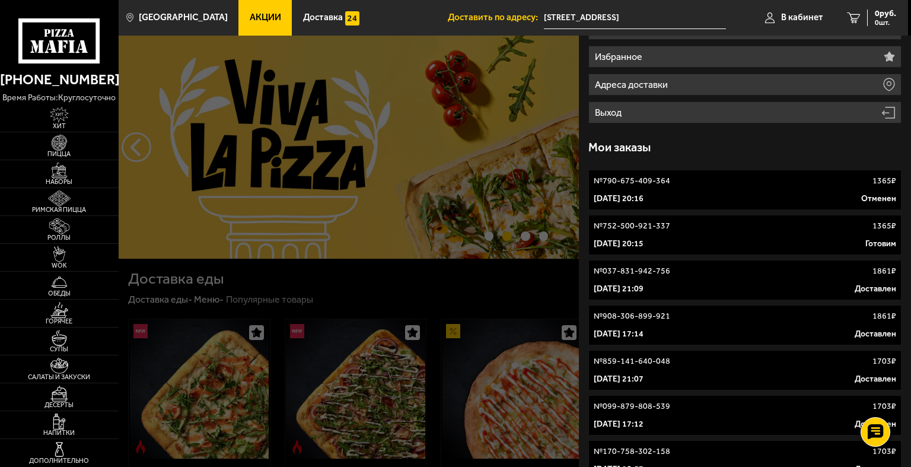
click at [734, 177] on div "№ 790-675-409-364 1365 ₽" at bounding box center [745, 181] width 303 height 12
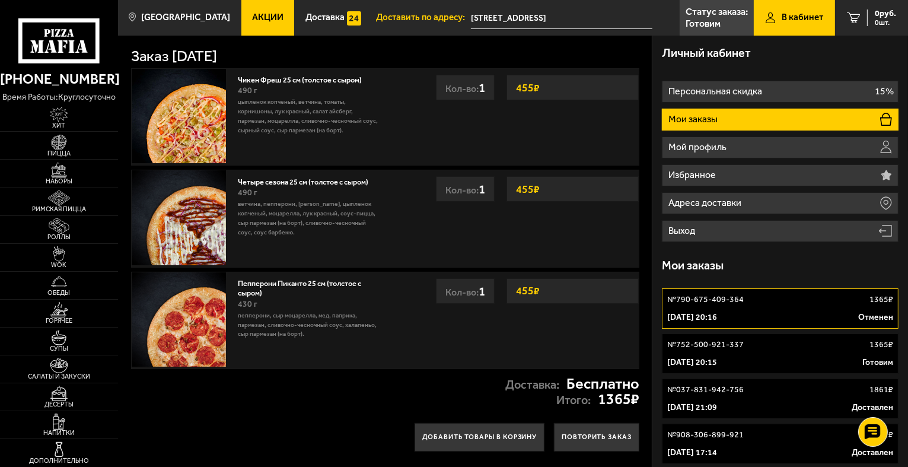
click at [824, 362] on div "3 сентября 2025 г. 20:15 Готовим" at bounding box center [780, 363] width 226 height 12
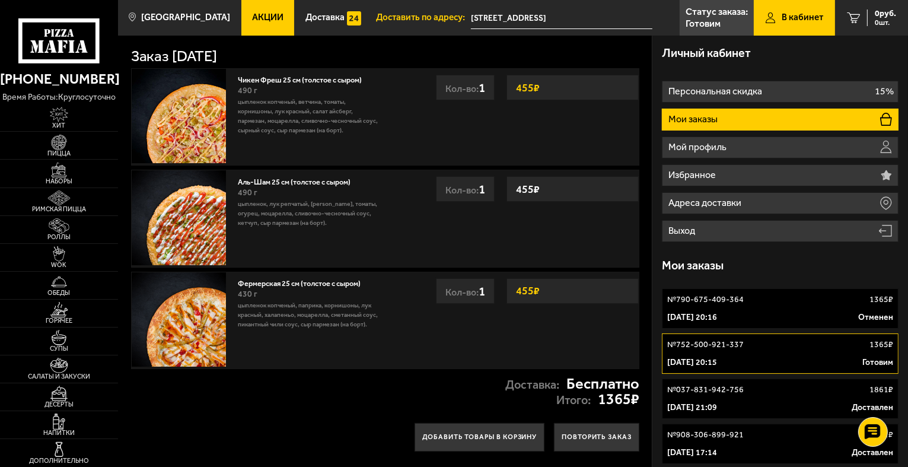
click at [776, 320] on div "3 сентября 2025 г. 20:16 Отменен" at bounding box center [780, 317] width 226 height 12
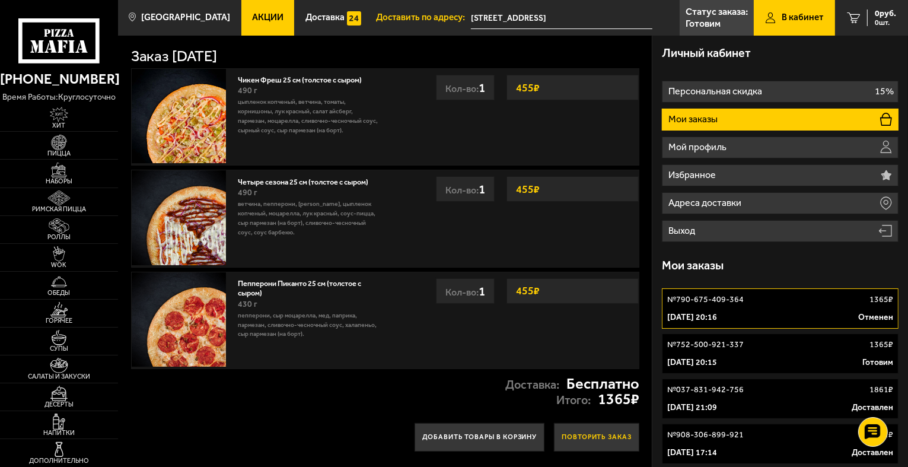
click at [584, 436] on button "Повторить заказ" at bounding box center [596, 437] width 85 height 28
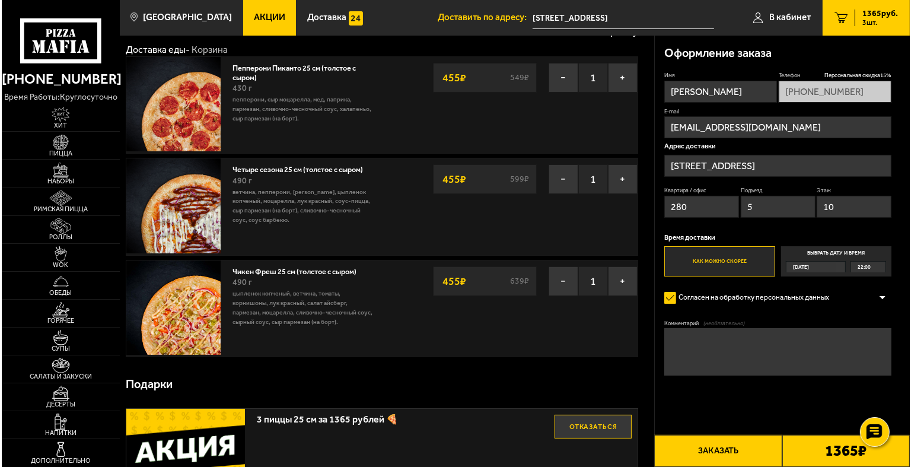
scroll to position [59, 0]
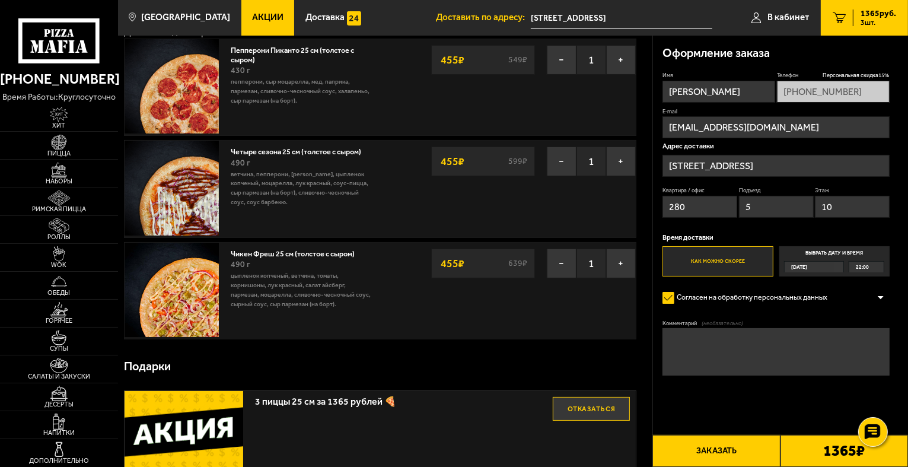
click at [705, 453] on button "Заказать" at bounding box center [717, 451] width 128 height 32
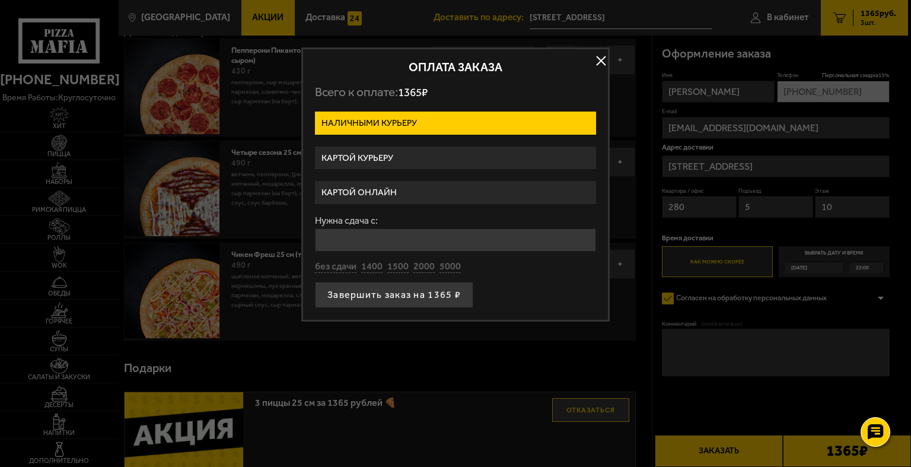
click at [397, 151] on label "Картой курьеру" at bounding box center [455, 158] width 281 height 23
click at [0, 0] on input "Картой курьеру" at bounding box center [0, 0] width 0 height 0
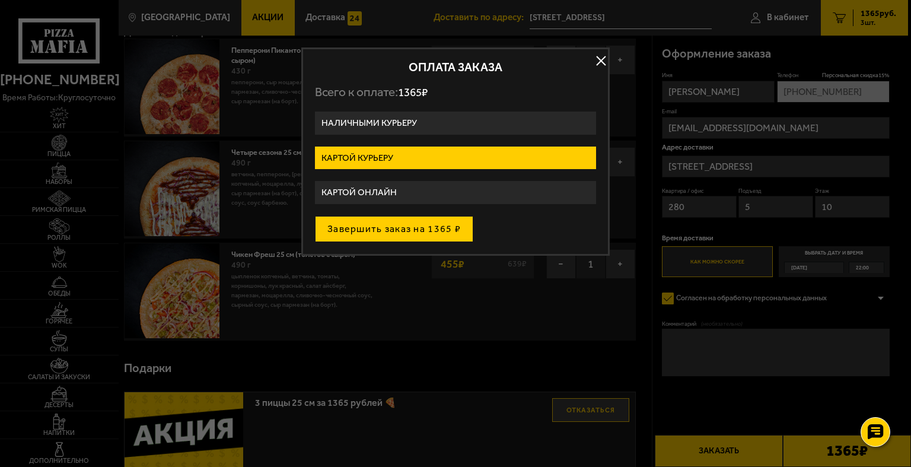
click at [389, 225] on button "Завершить заказ на 1365 ₽" at bounding box center [394, 229] width 158 height 26
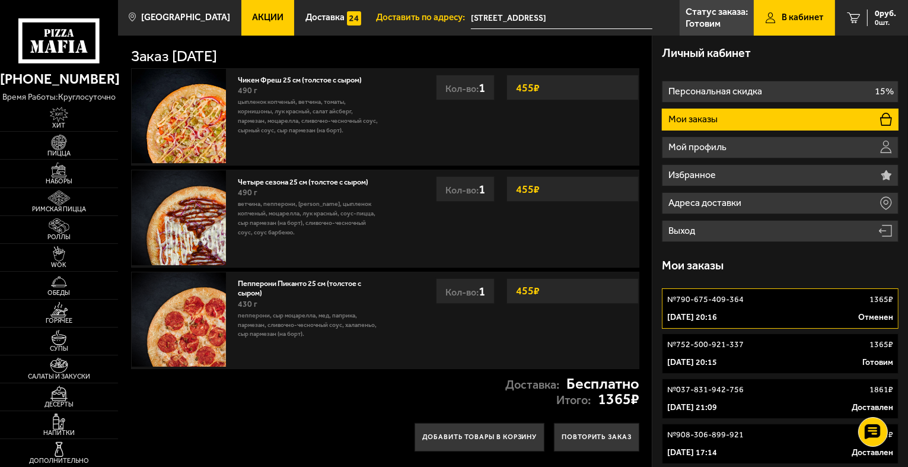
click at [720, 343] on p "№ 752-500-921-337" at bounding box center [705, 345] width 77 height 12
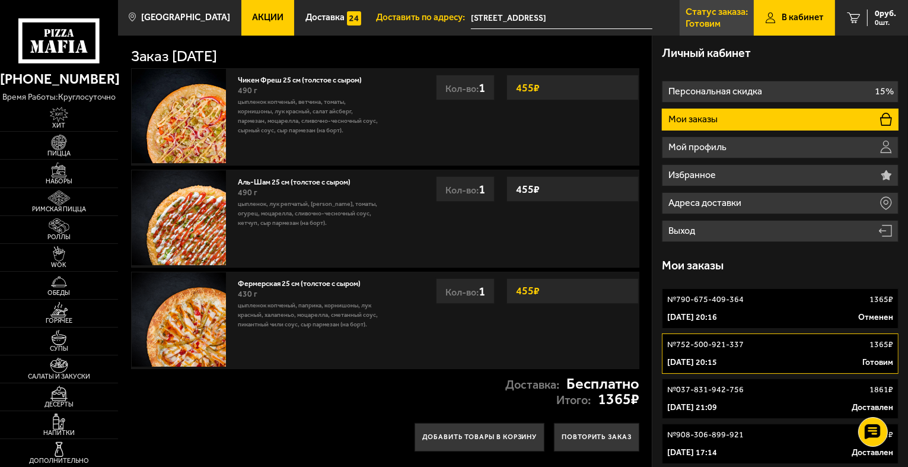
click at [733, 12] on p "Статус заказа:" at bounding box center [717, 11] width 62 height 9
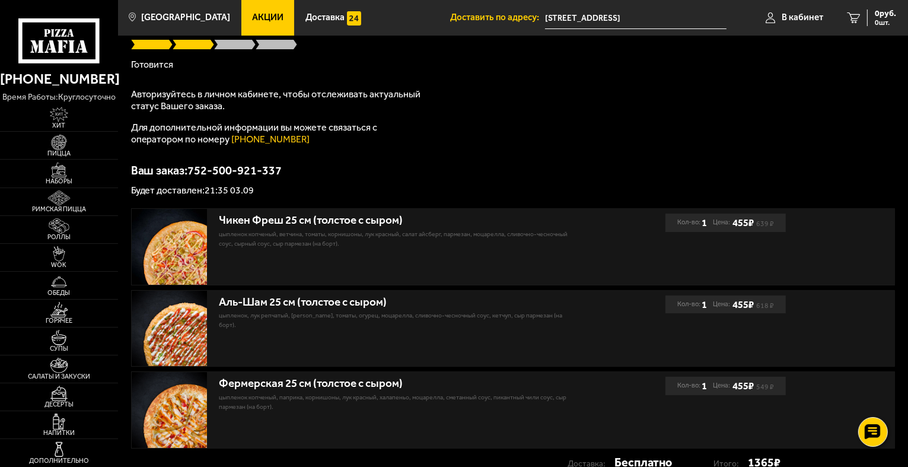
scroll to position [193, 0]
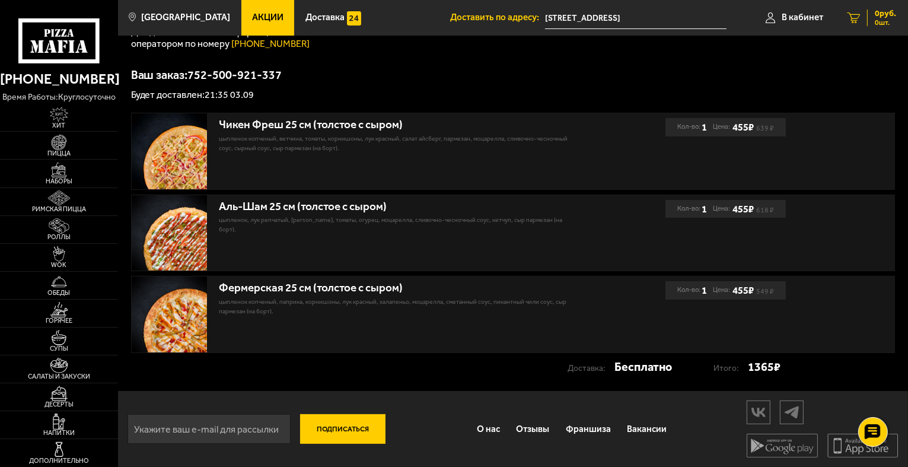
click at [860, 9] on link "0 руб. 0 шт." at bounding box center [871, 18] width 73 height 36
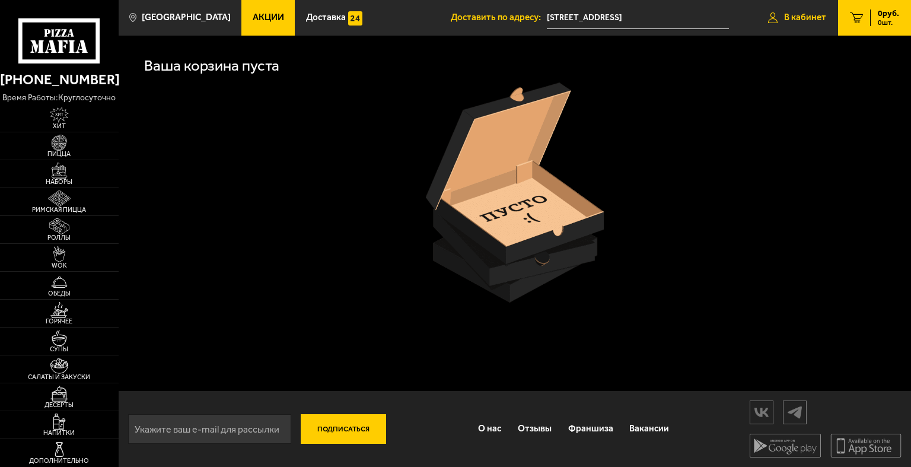
click at [822, 13] on span "В кабинет" at bounding box center [805, 17] width 42 height 9
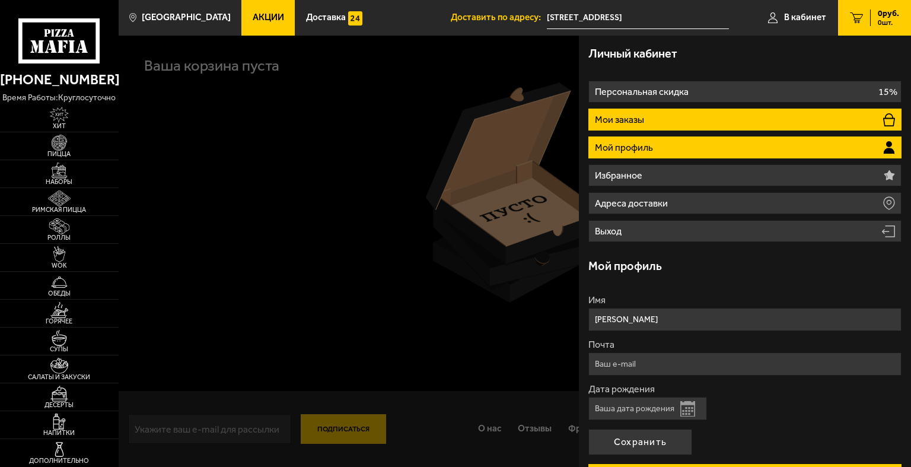
click at [636, 122] on p "Мои заказы" at bounding box center [621, 119] width 52 height 9
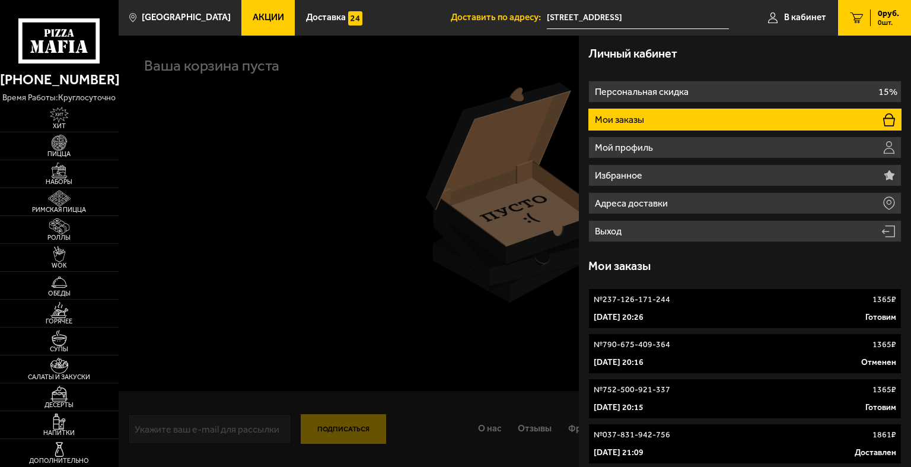
click at [753, 386] on div "№ 752-500-921-337 1365 ₽" at bounding box center [745, 390] width 303 height 12
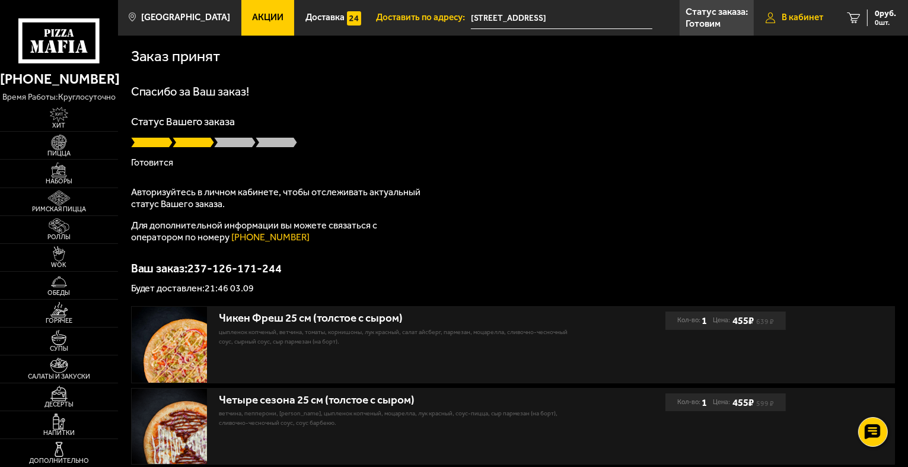
click at [778, 17] on link "В кабинет" at bounding box center [794, 18] width 81 height 36
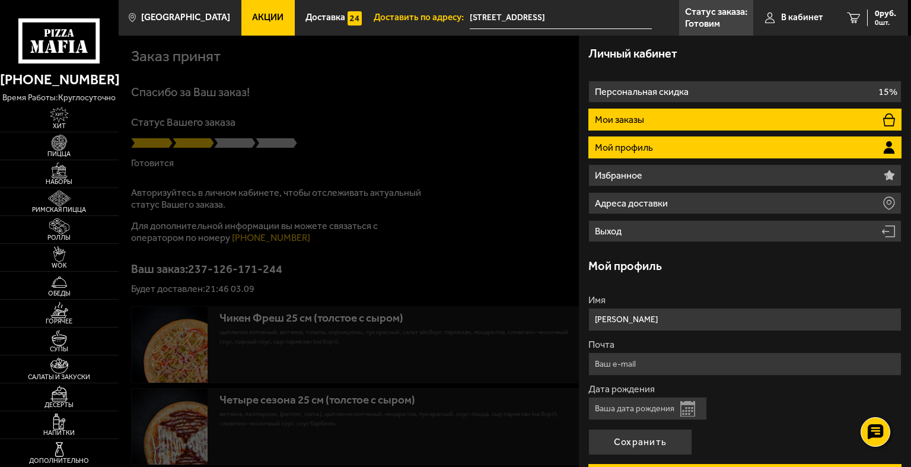
click at [641, 121] on p "Мои заказы" at bounding box center [621, 119] width 52 height 9
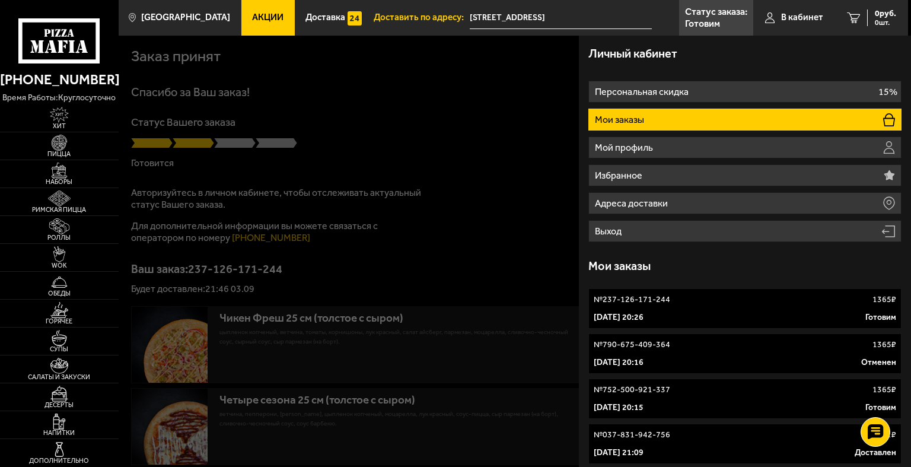
click at [489, 176] on div at bounding box center [574, 269] width 911 height 467
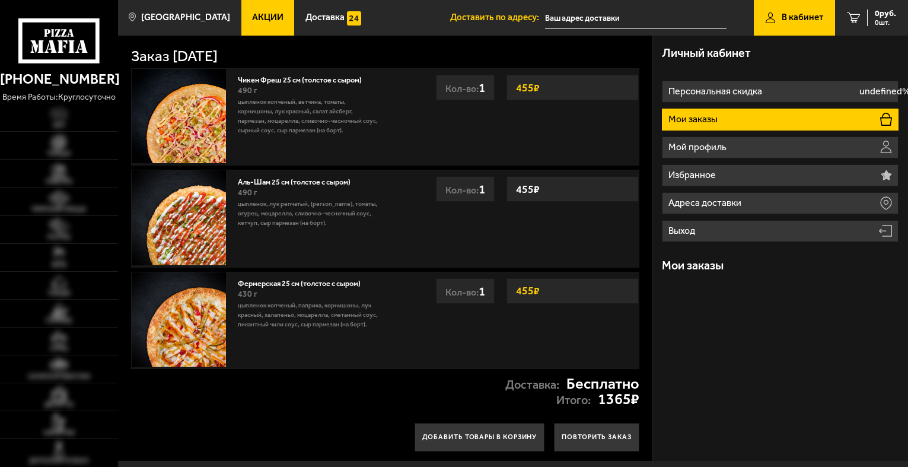
type input "[STREET_ADDRESS]"
